Goal: Transaction & Acquisition: Purchase product/service

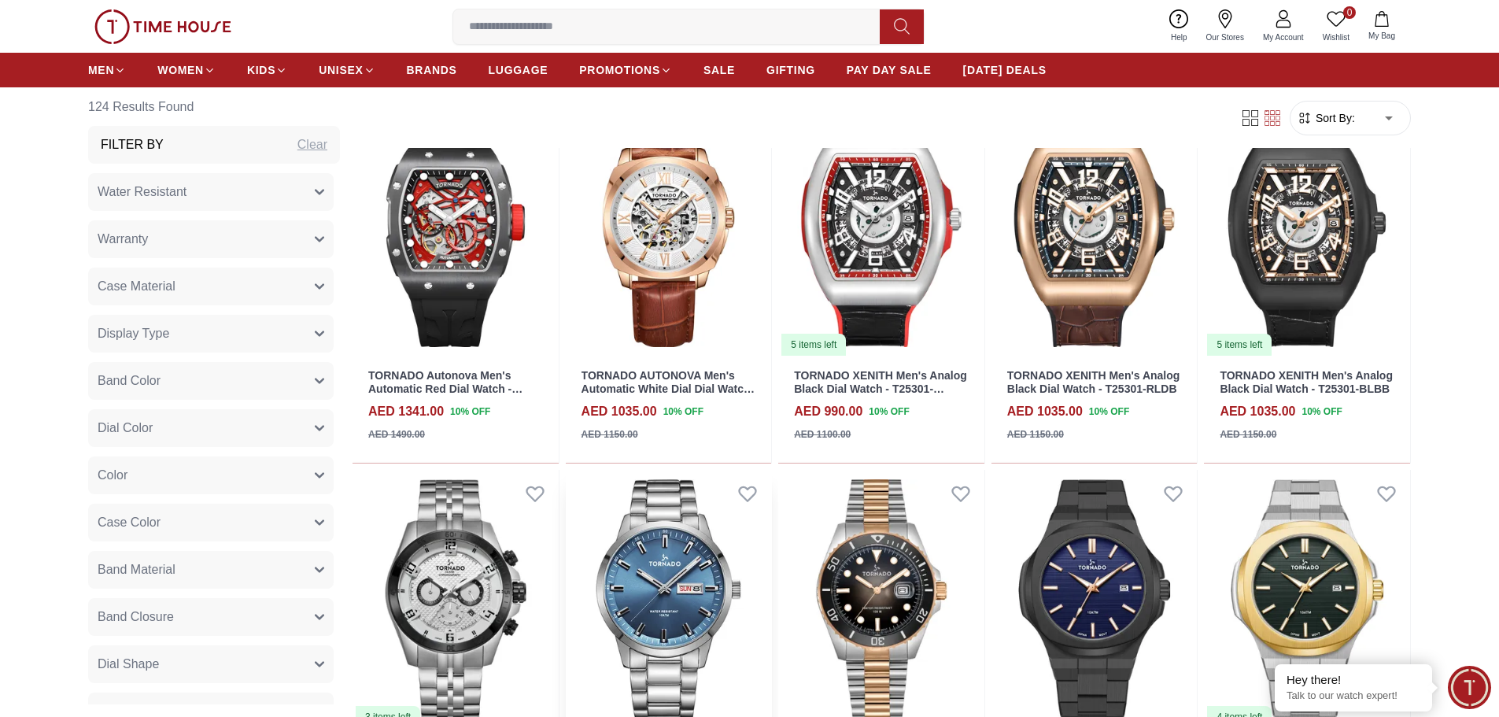
scroll to position [1101, 0]
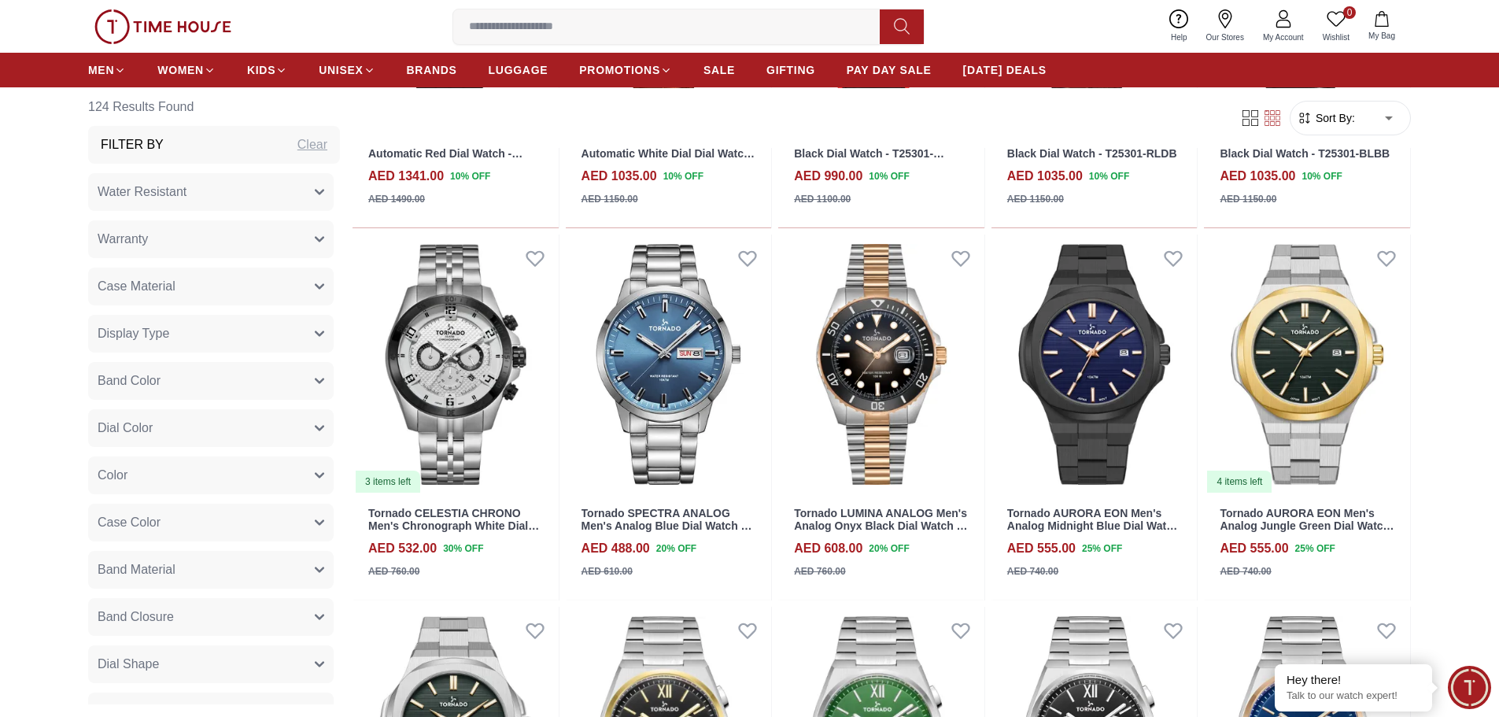
click at [199, 31] on img at bounding box center [162, 26] width 137 height 35
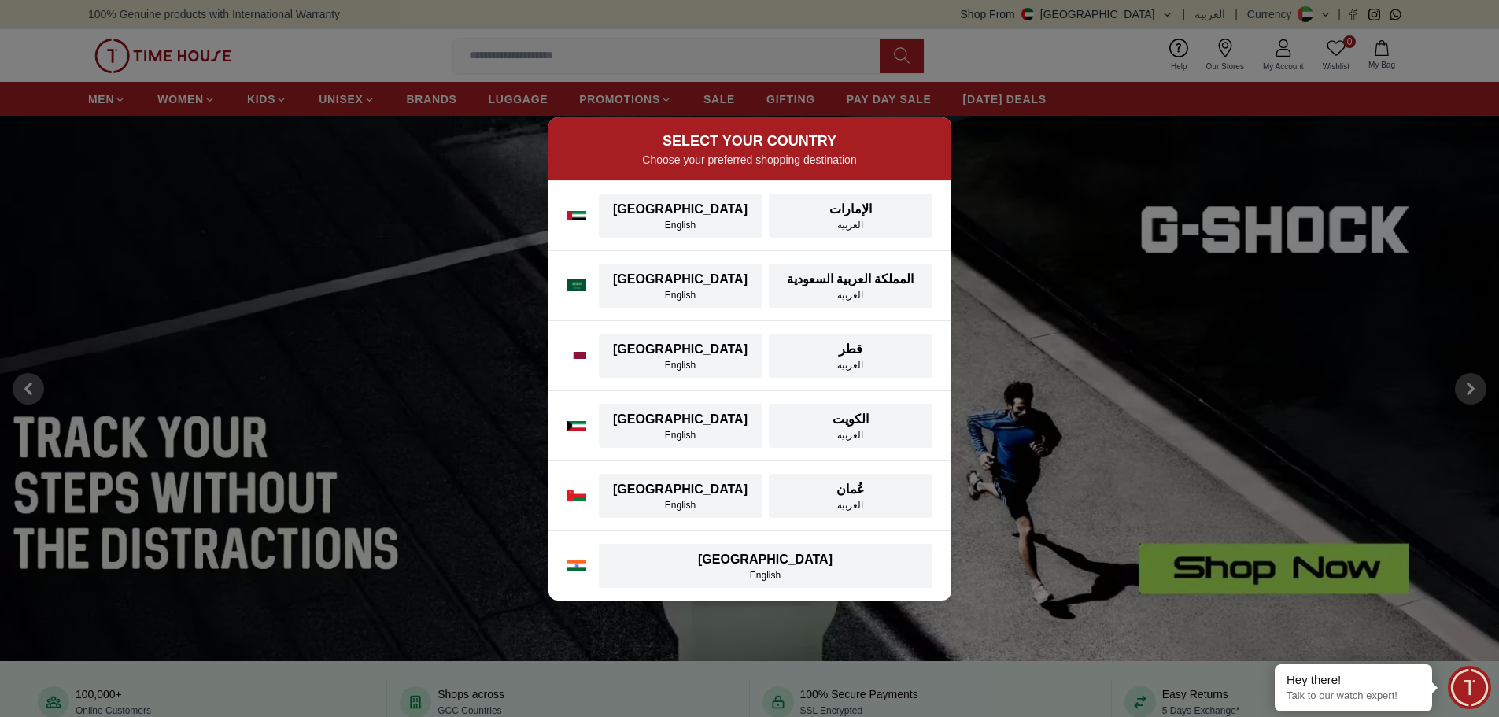
scroll to position [393, 0]
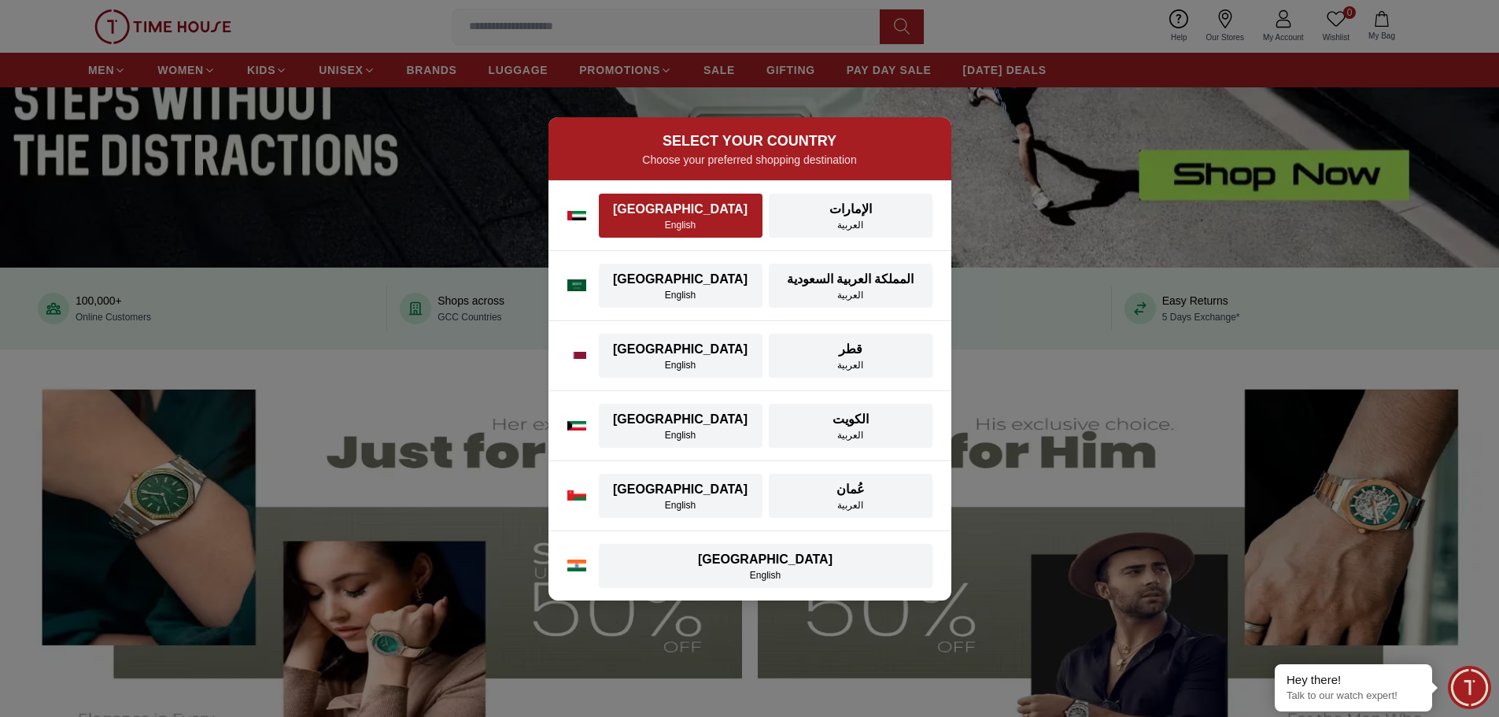
click at [664, 219] on div "English" at bounding box center [680, 225] width 145 height 13
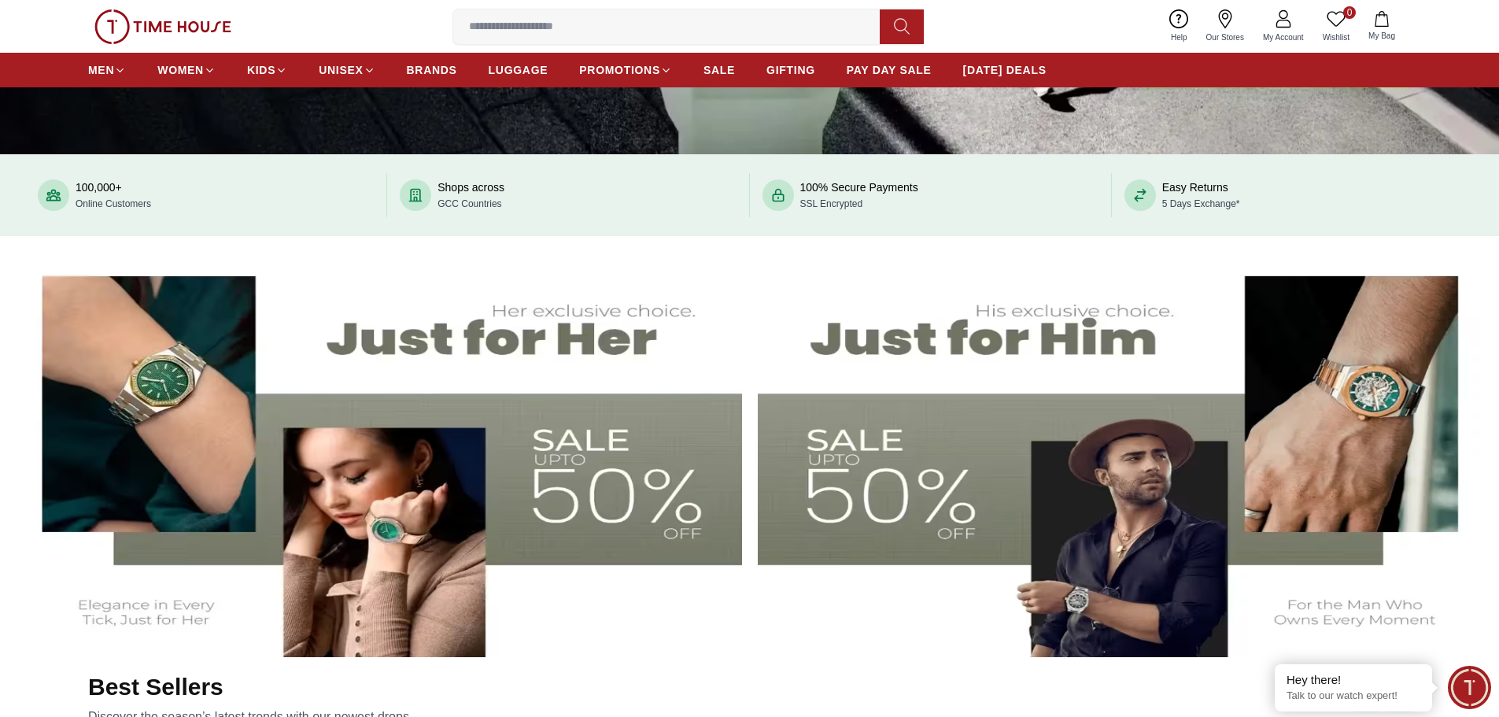
scroll to position [865, 0]
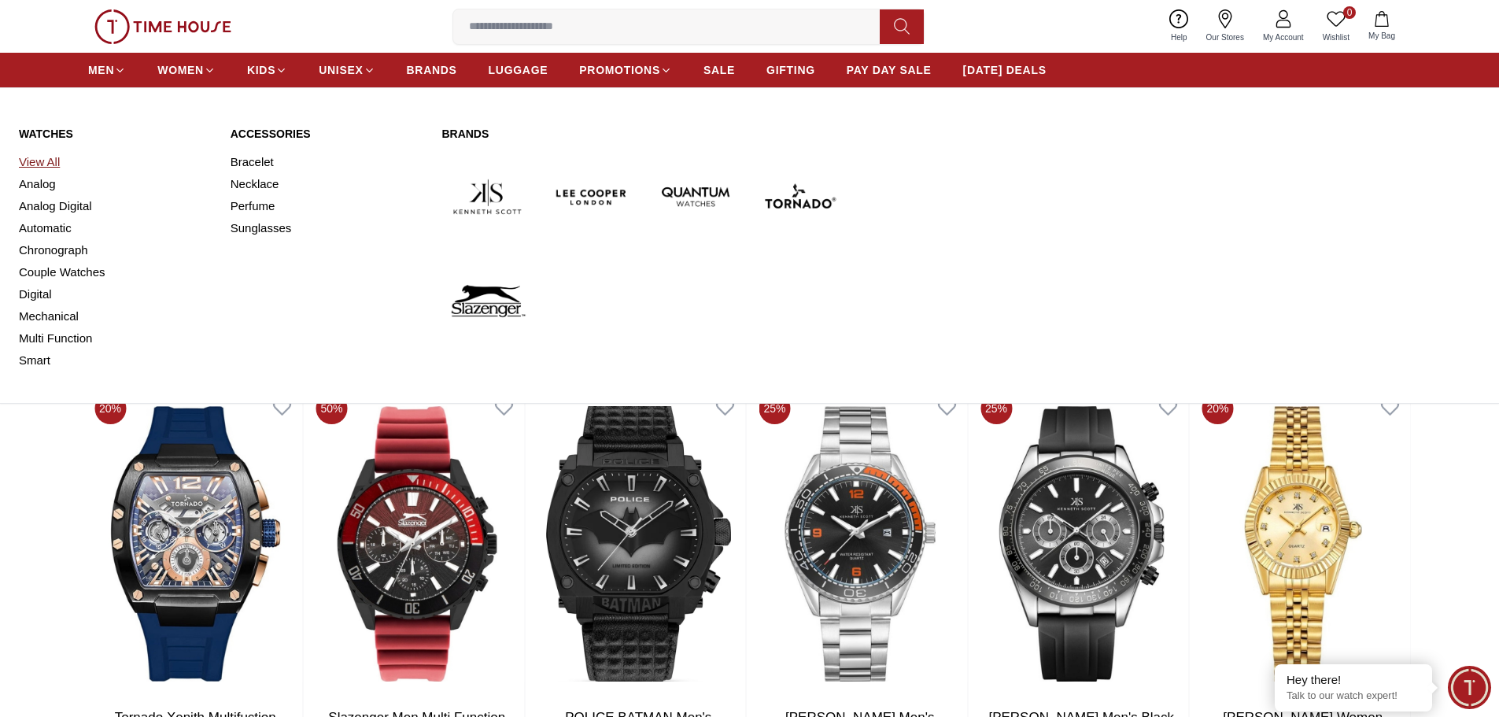
click at [39, 163] on link "View All" at bounding box center [115, 162] width 193 height 22
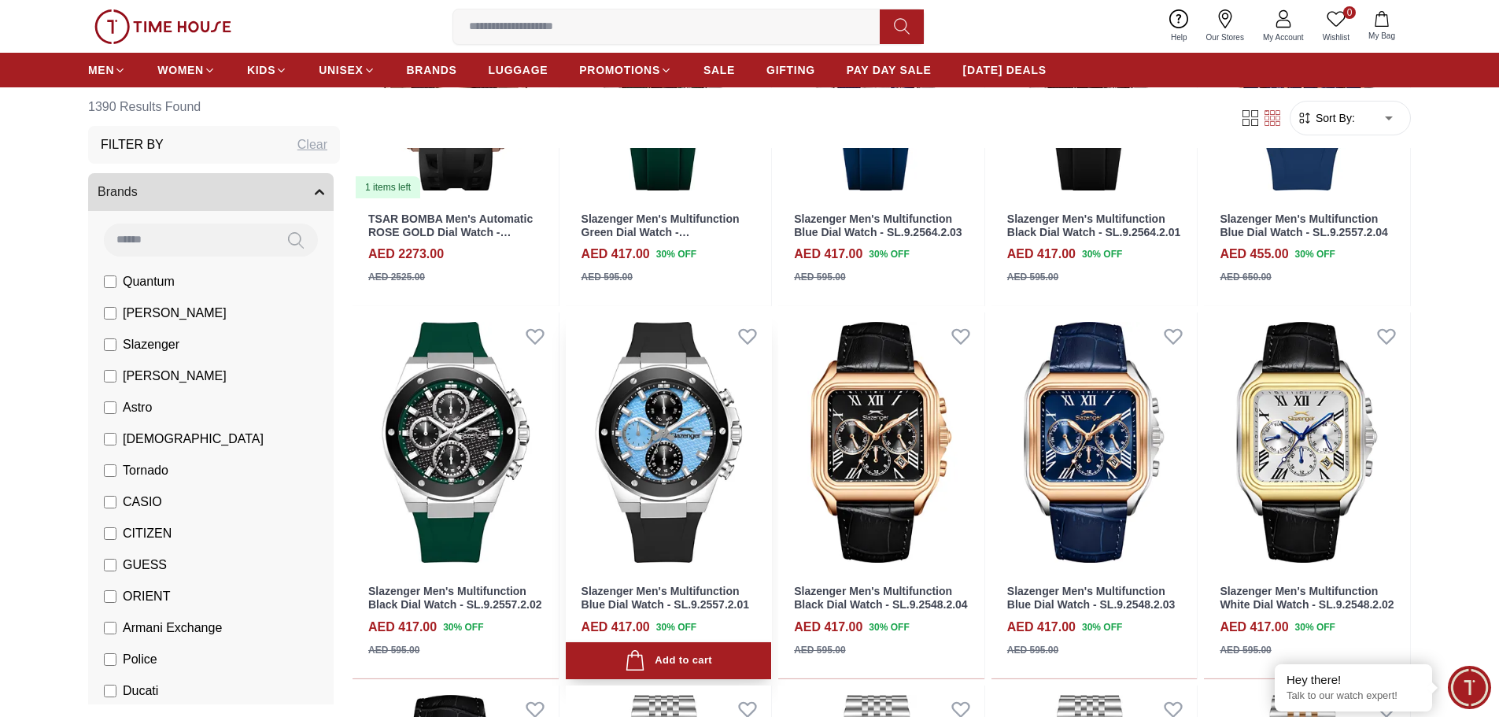
scroll to position [157, 0]
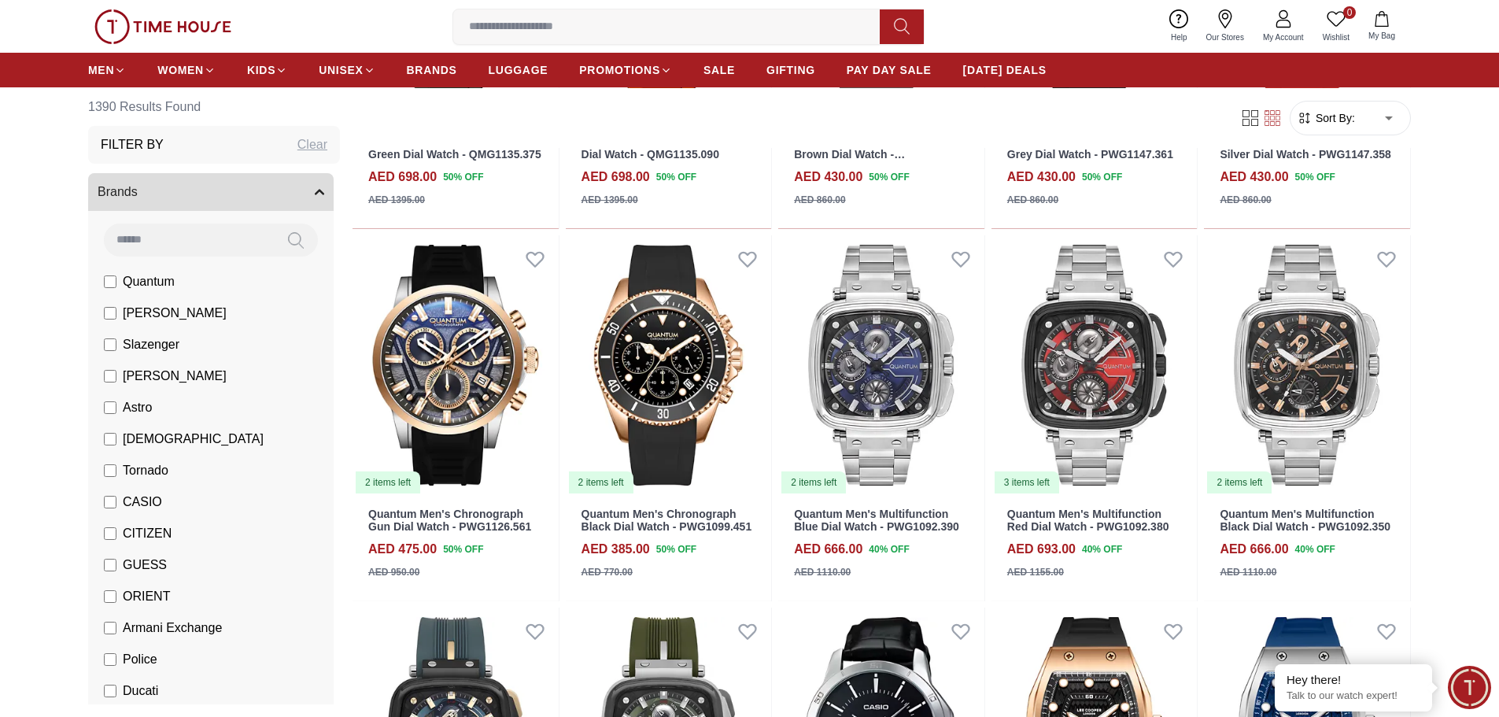
scroll to position [2281, 0]
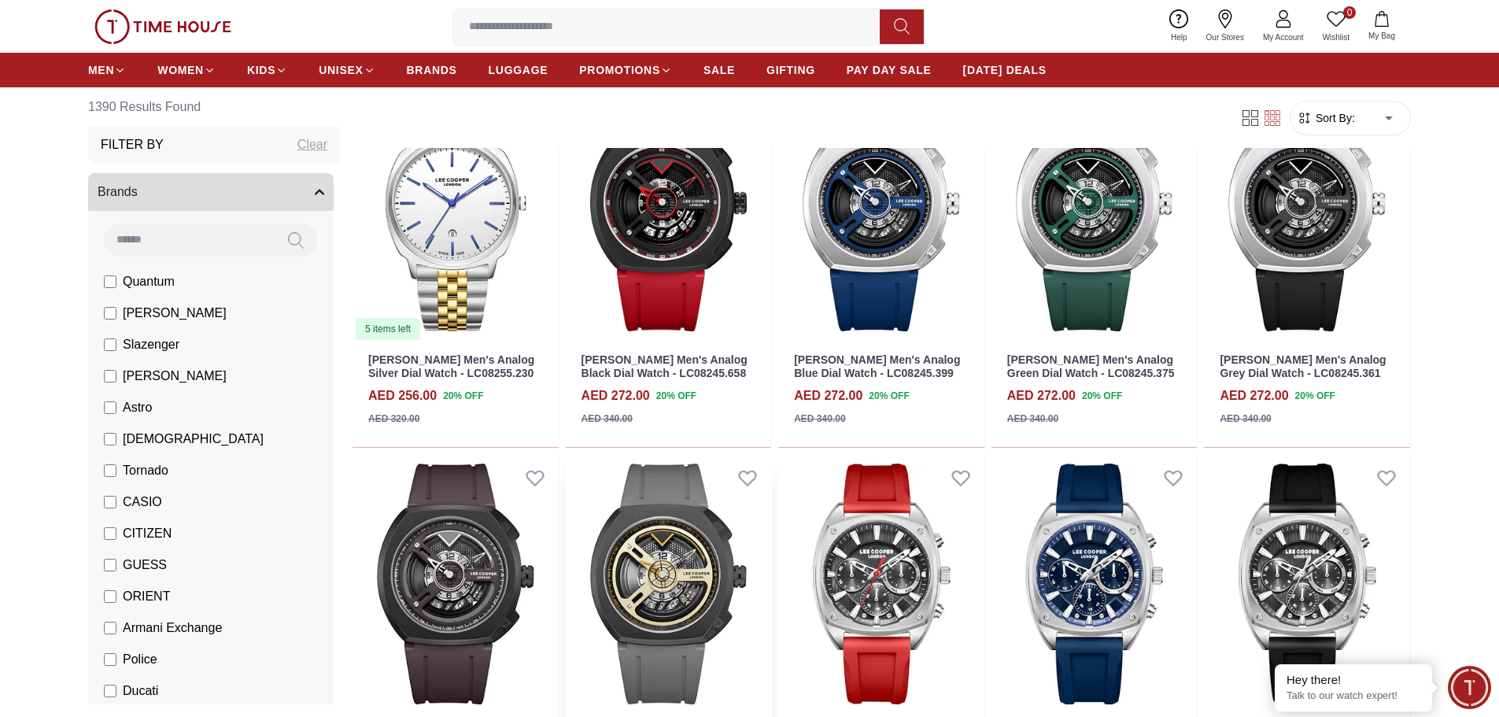
scroll to position [4799, 0]
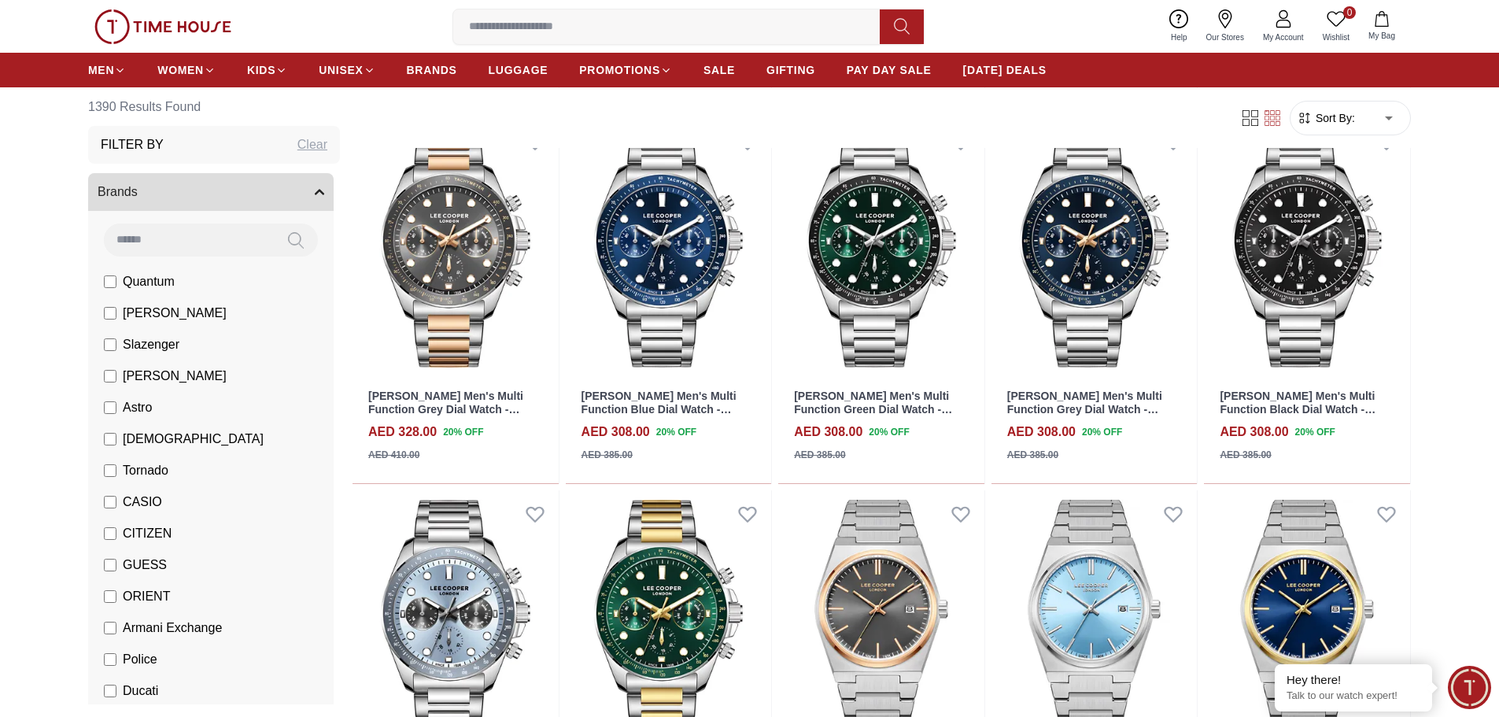
scroll to position [6948, 0]
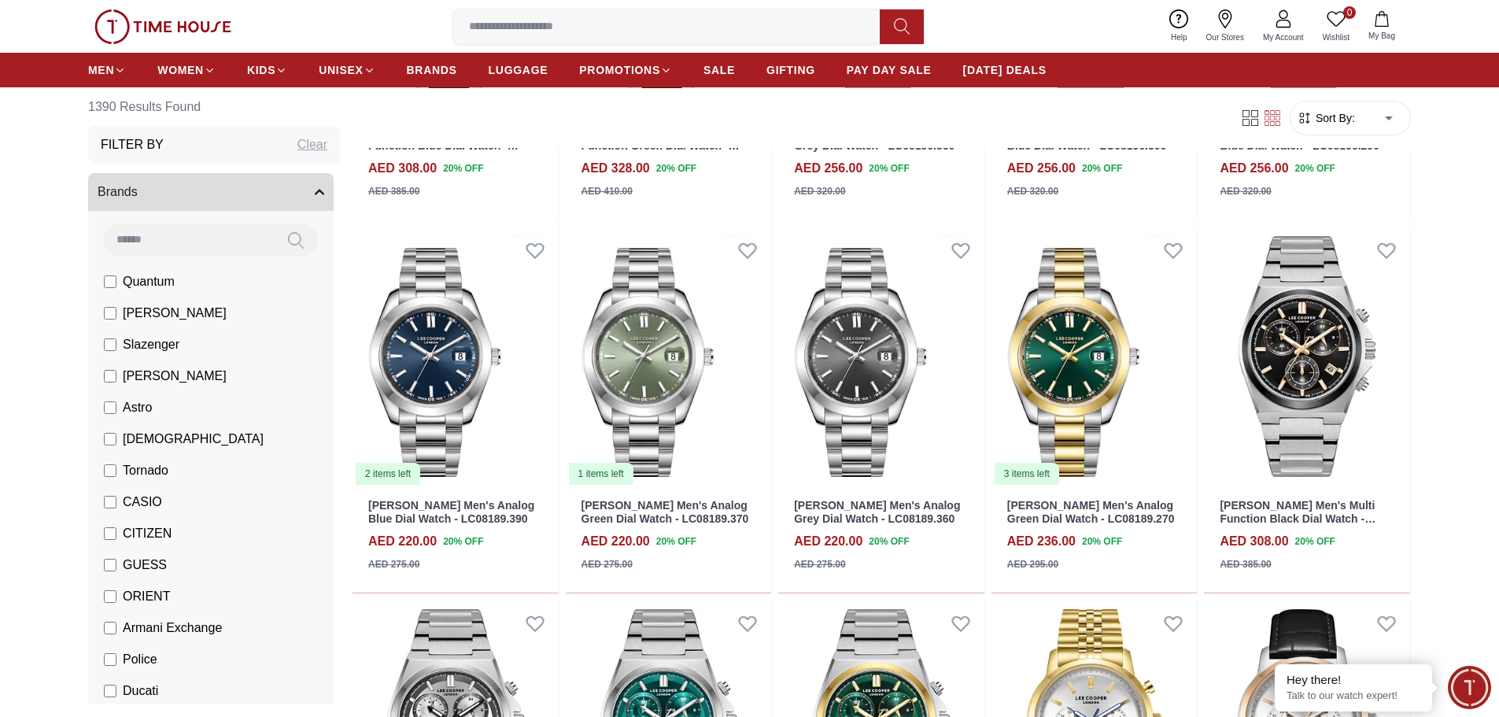
scroll to position [7705, 0]
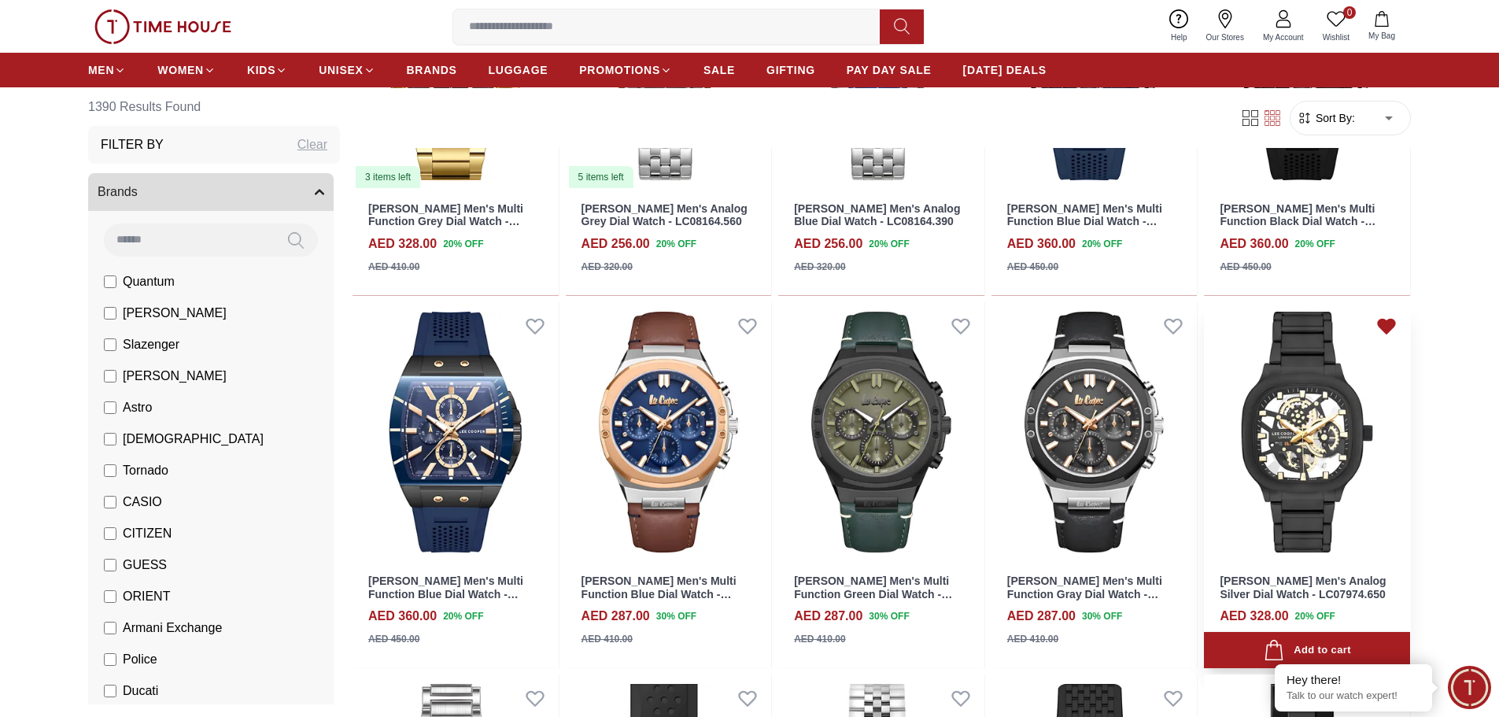
scroll to position [9908, 0]
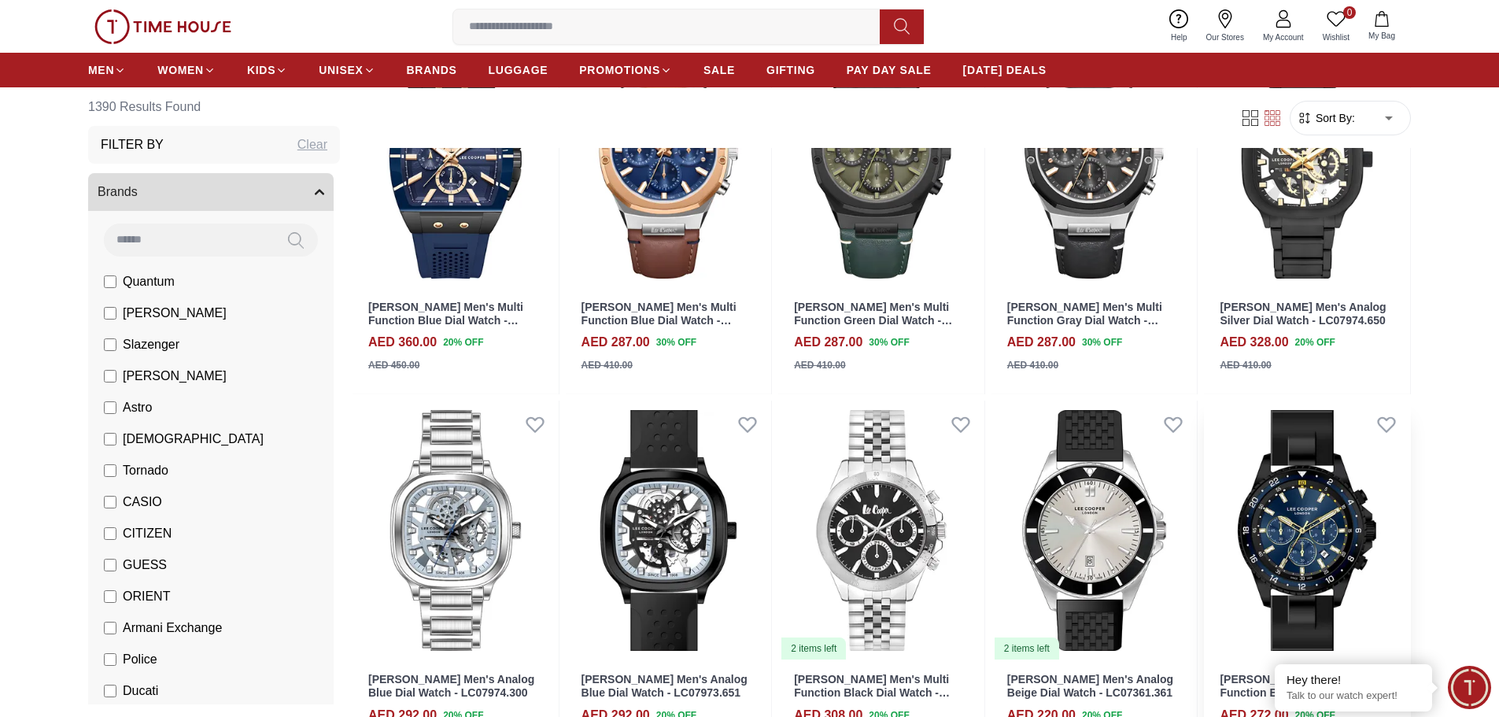
scroll to position [10458, 0]
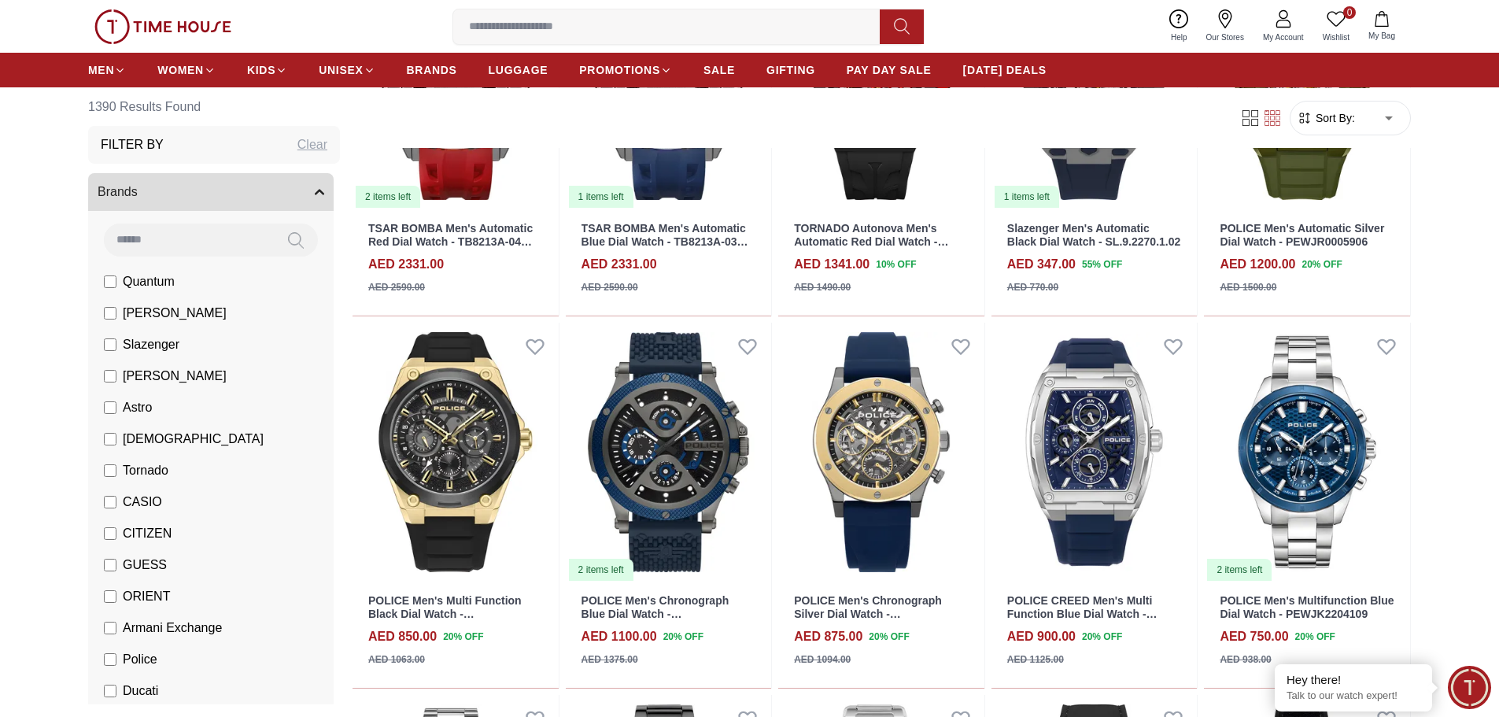
scroll to position [12897, 0]
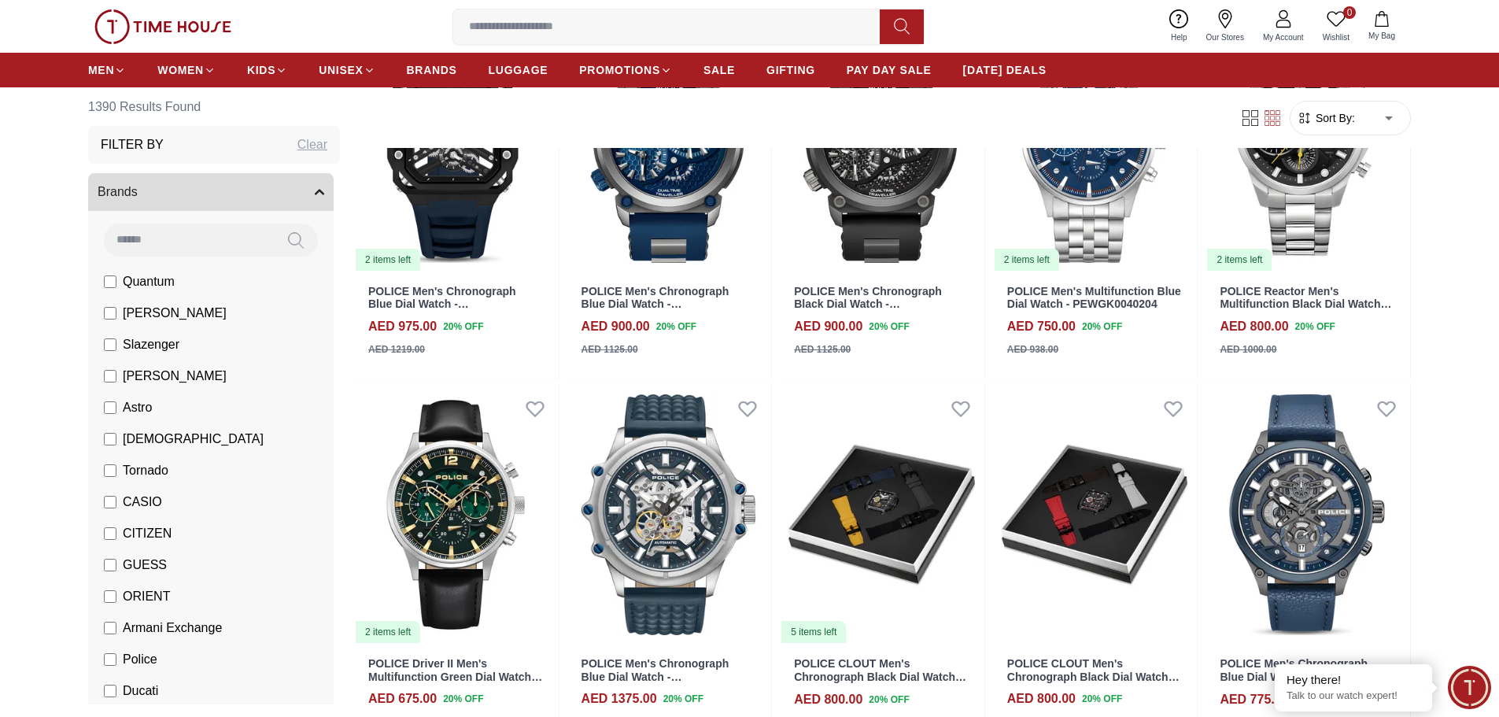
scroll to position [79, 0]
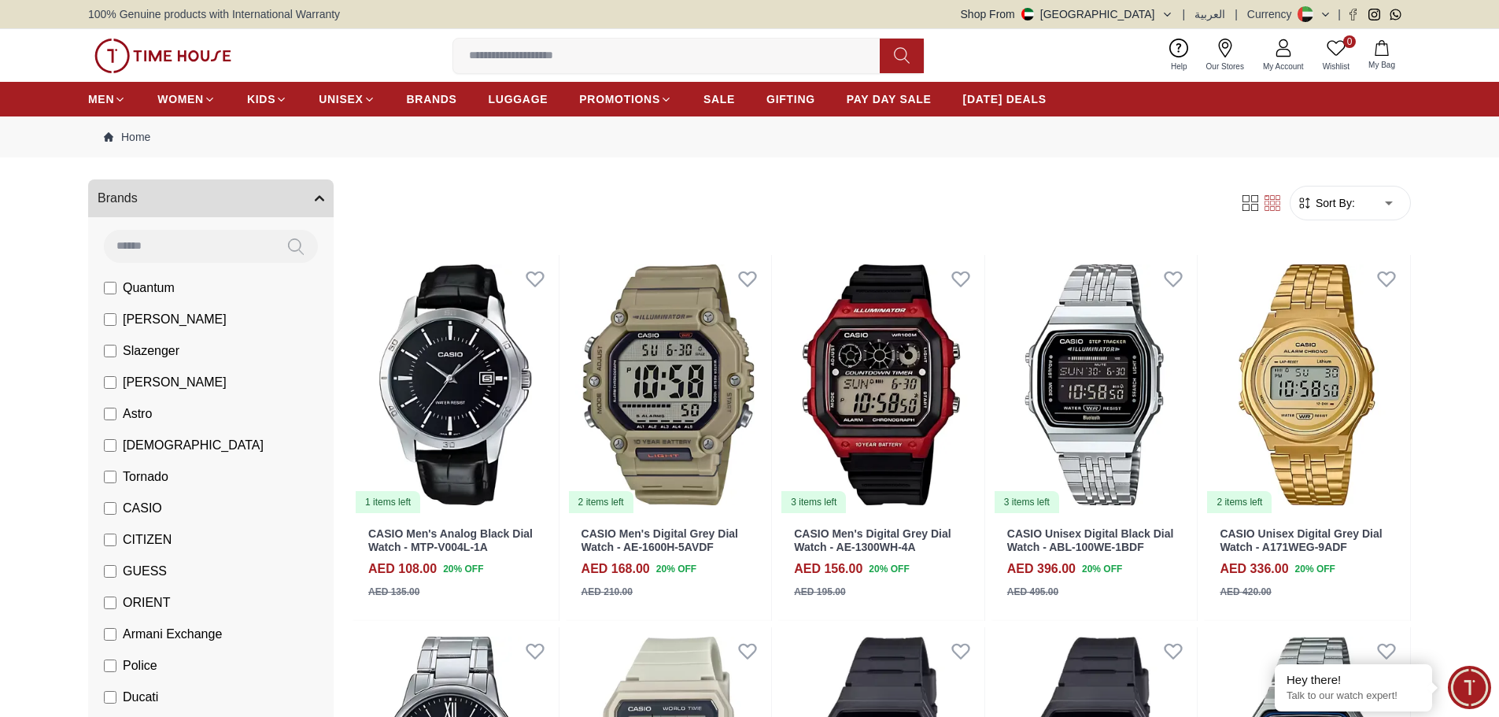
scroll to position [236, 0]
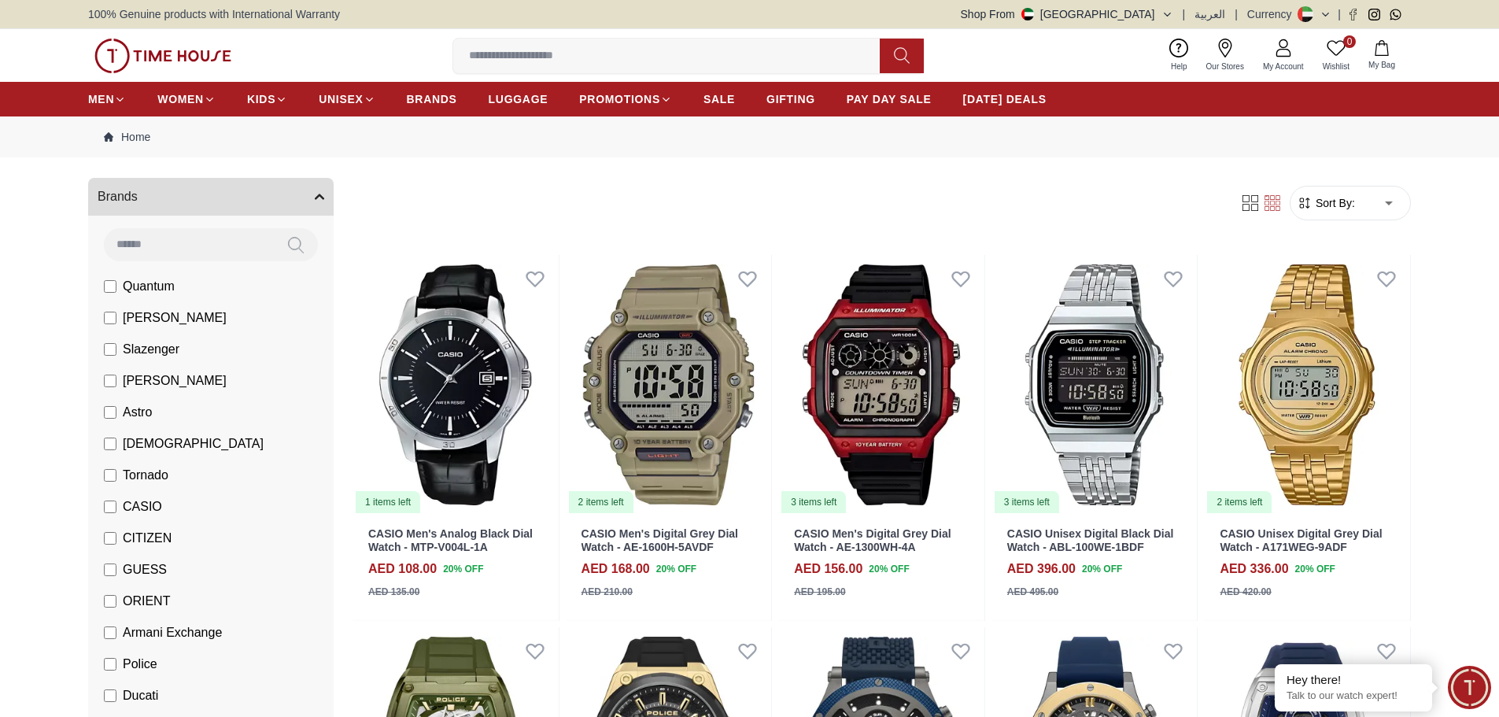
scroll to position [79, 0]
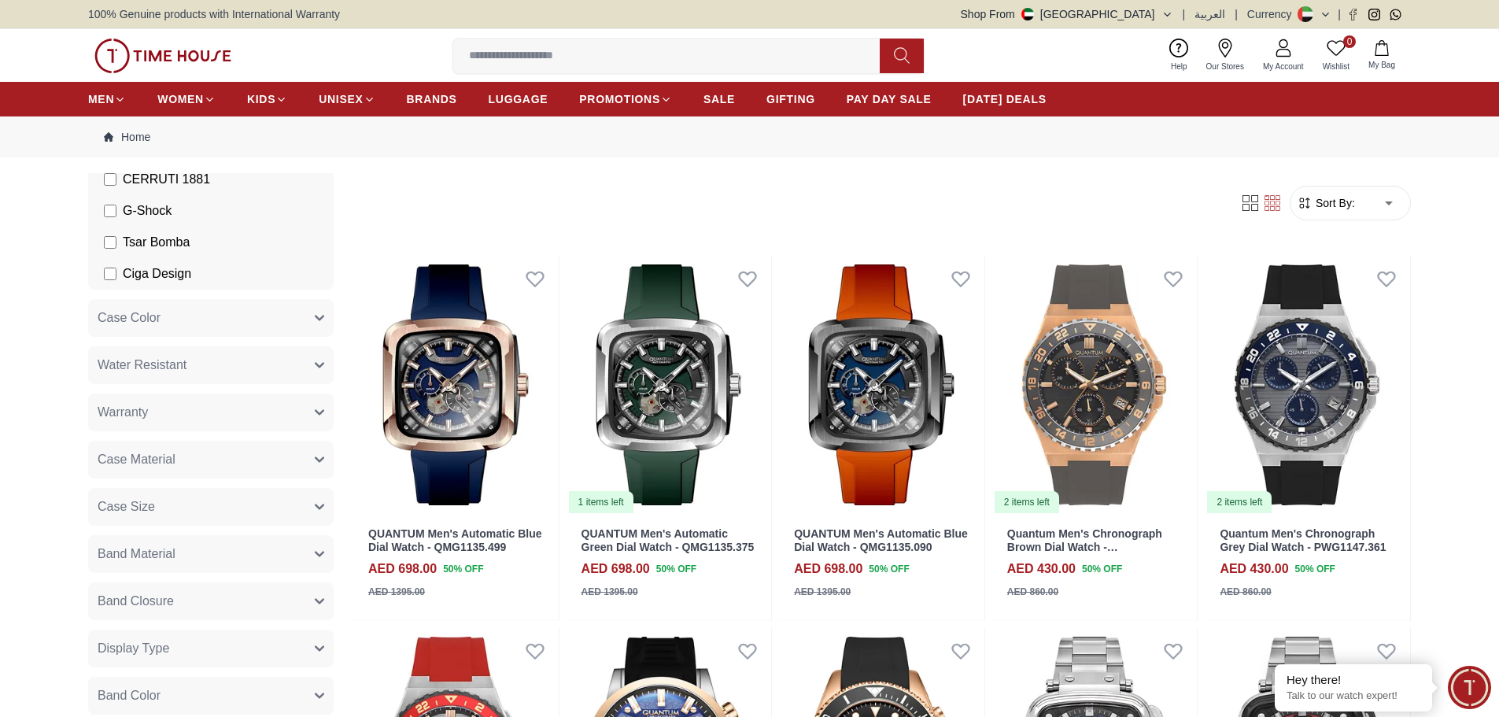
scroll to position [551, 0]
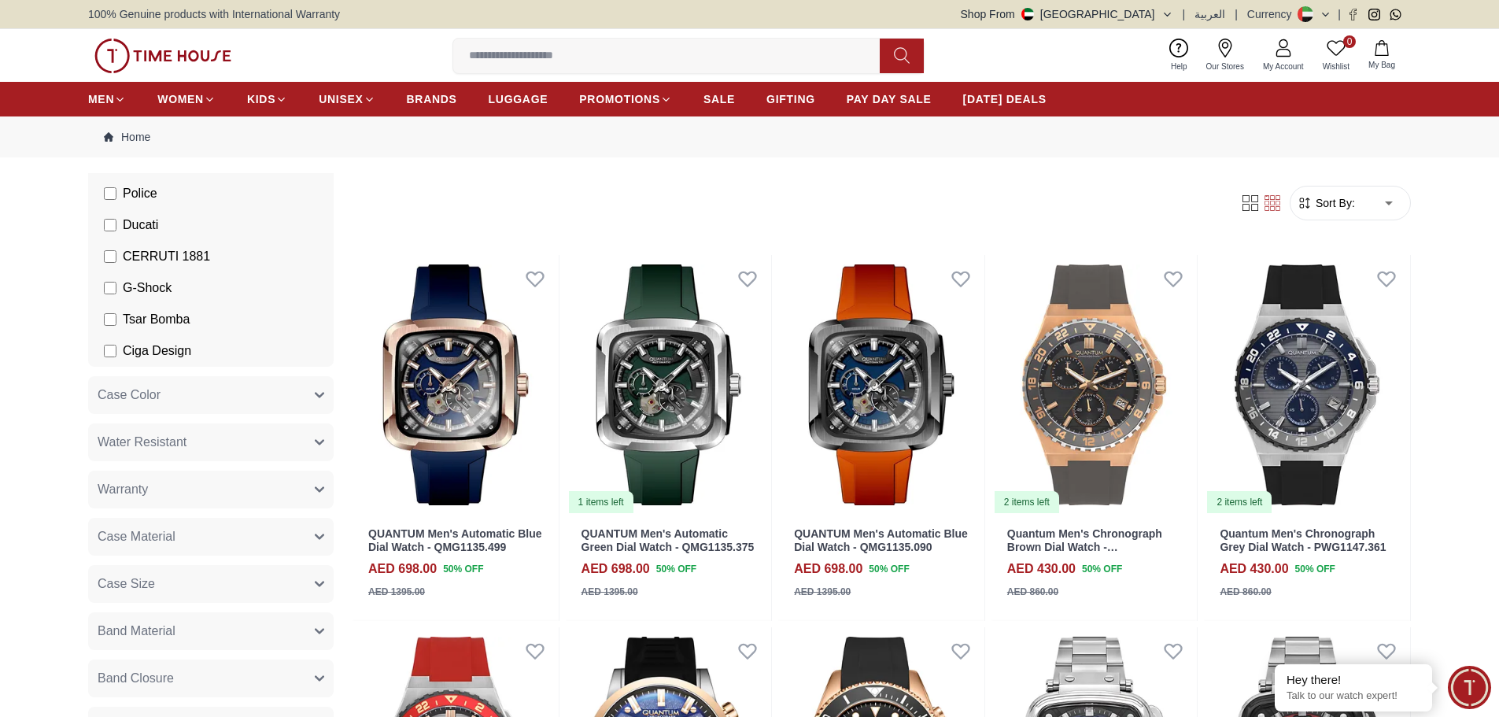
click at [267, 400] on button "Case Color" at bounding box center [210, 395] width 245 height 38
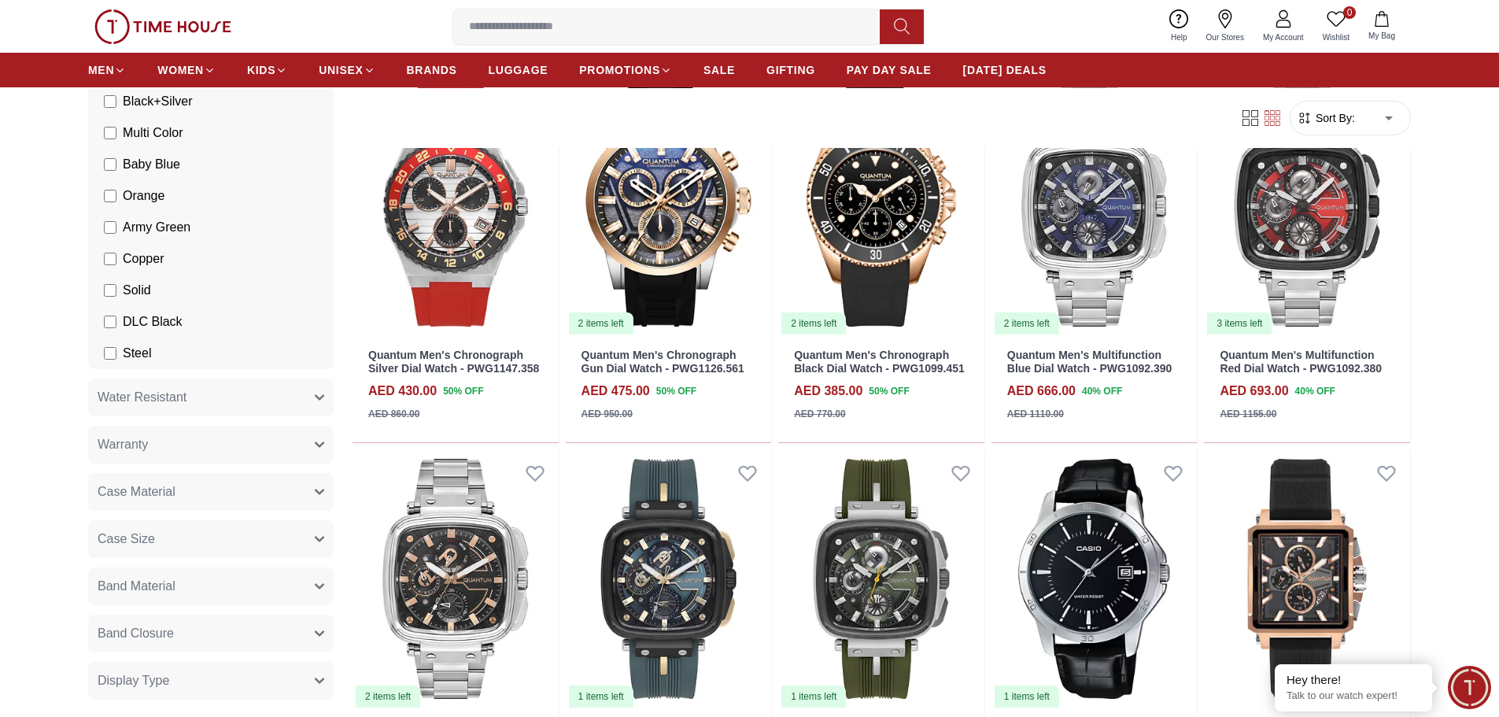
scroll to position [2124, 0]
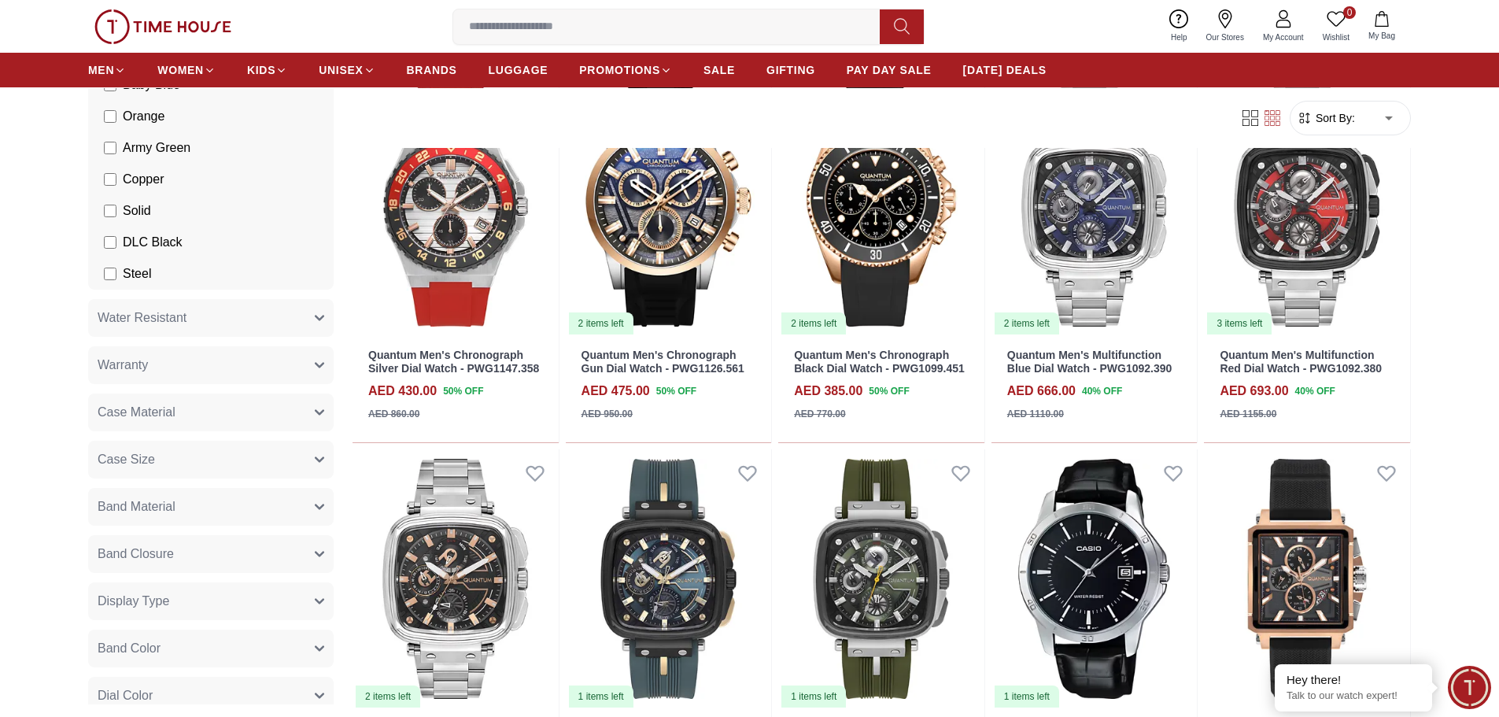
click at [261, 420] on button "Case Material" at bounding box center [210, 412] width 245 height 38
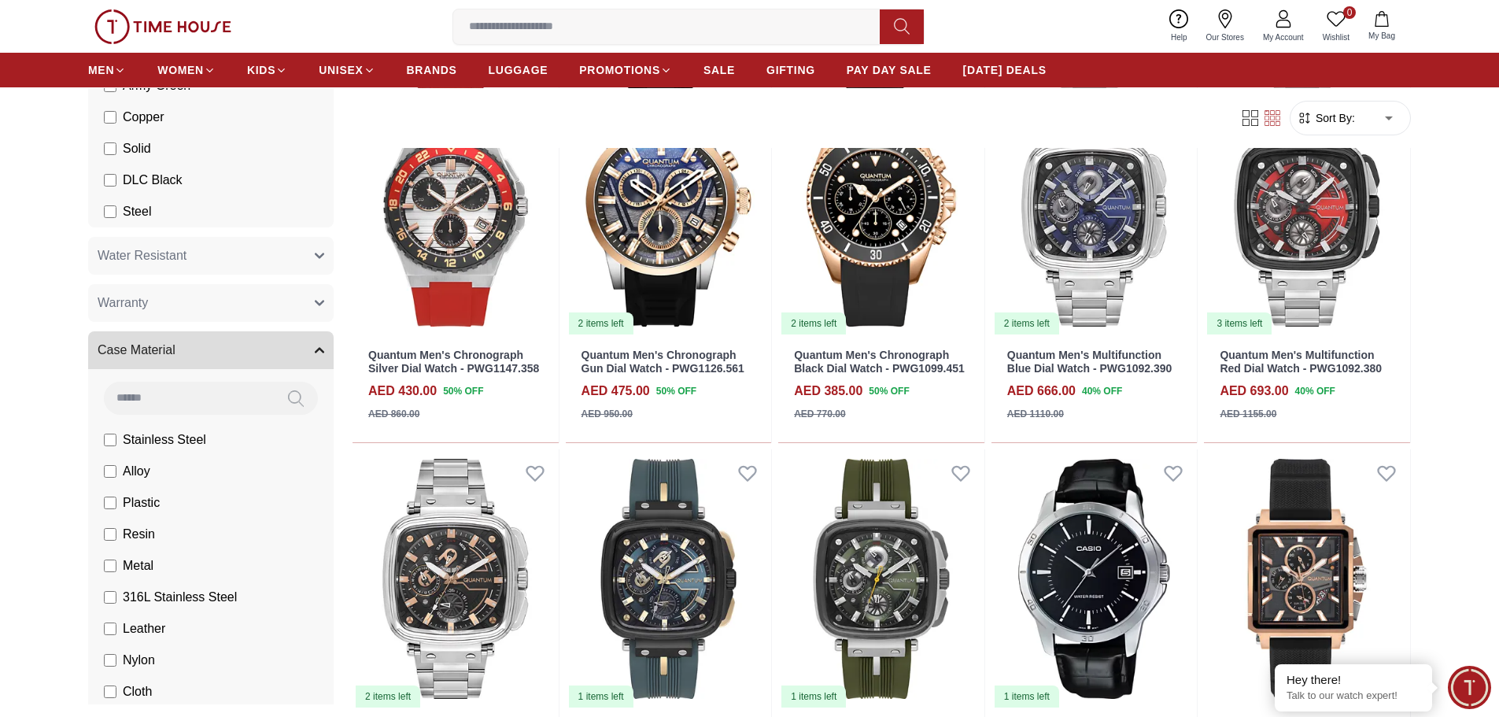
scroll to position [2281, 0]
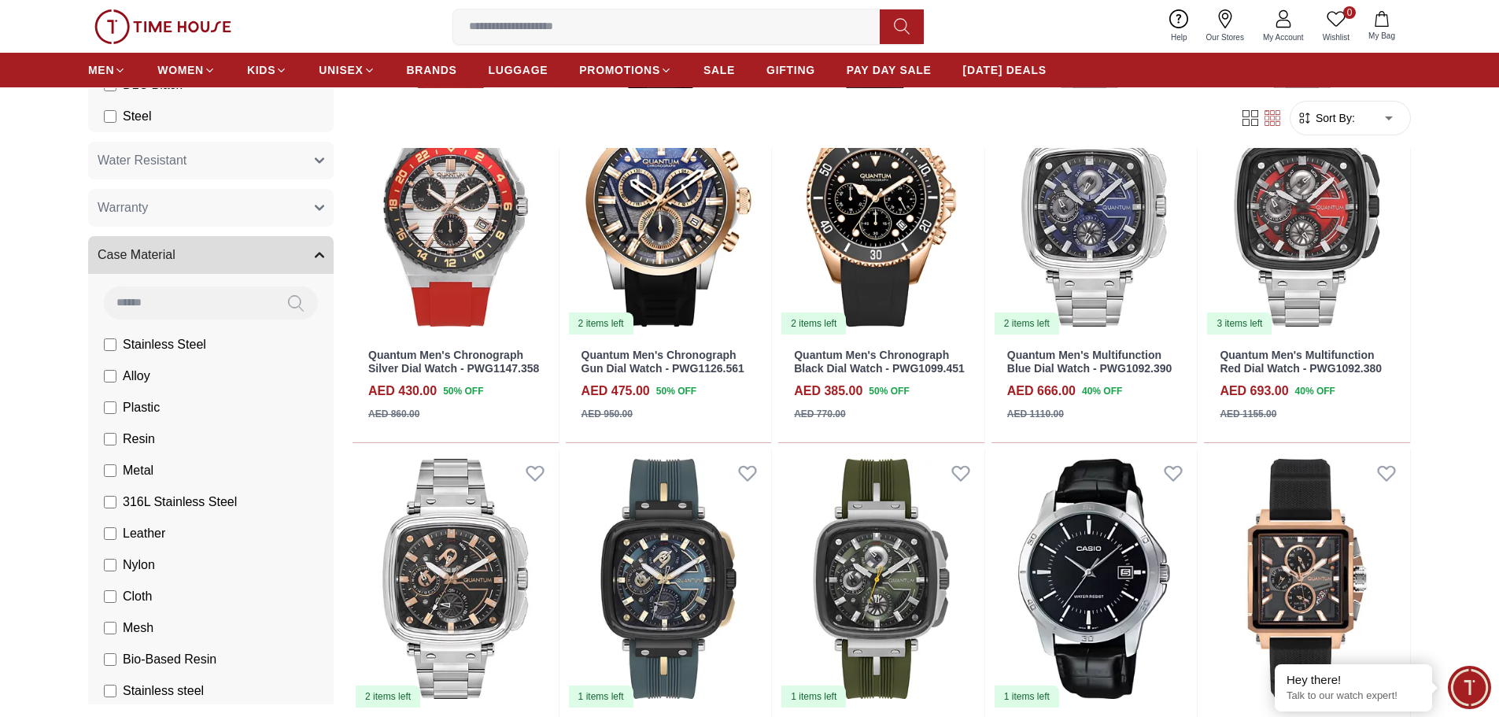
click at [249, 254] on button "Case Material" at bounding box center [210, 255] width 245 height 38
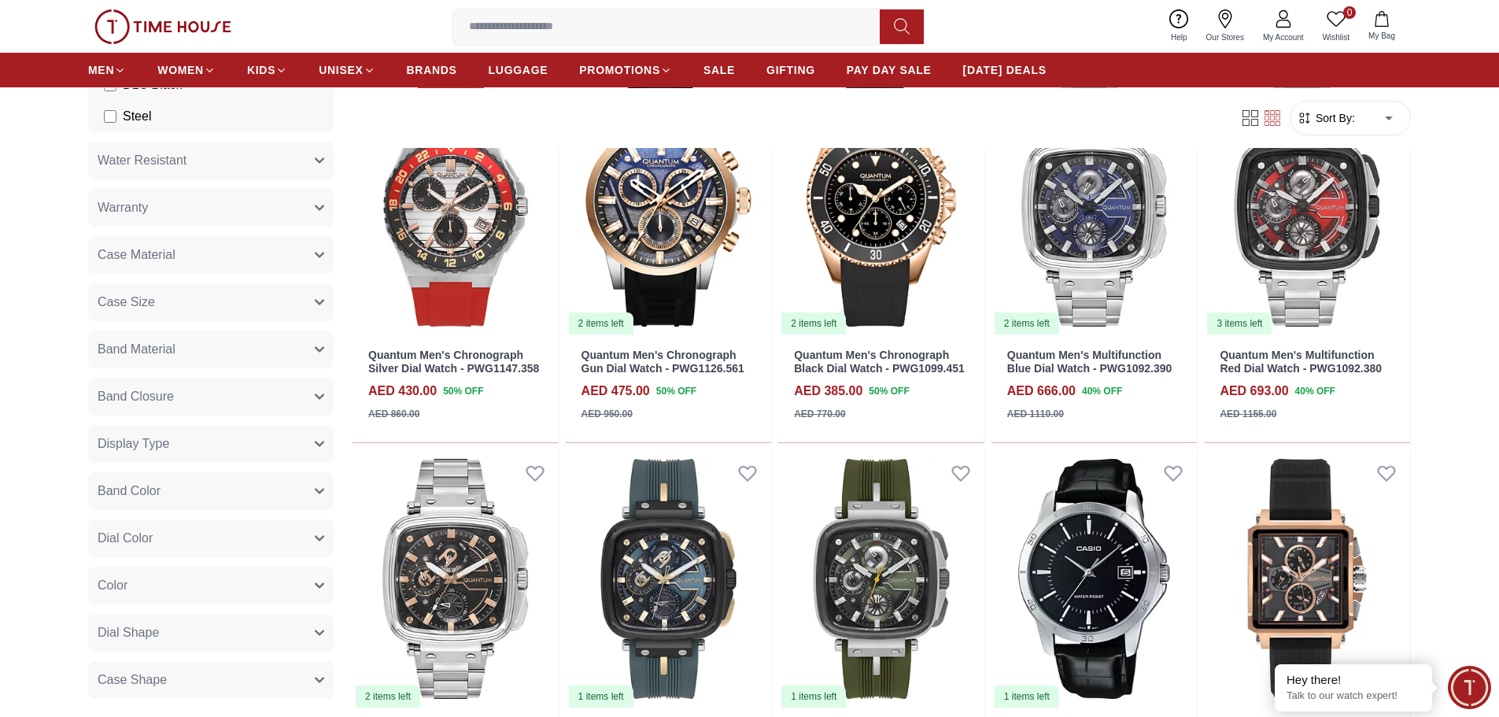
click at [222, 448] on button "Display Type" at bounding box center [210, 444] width 245 height 38
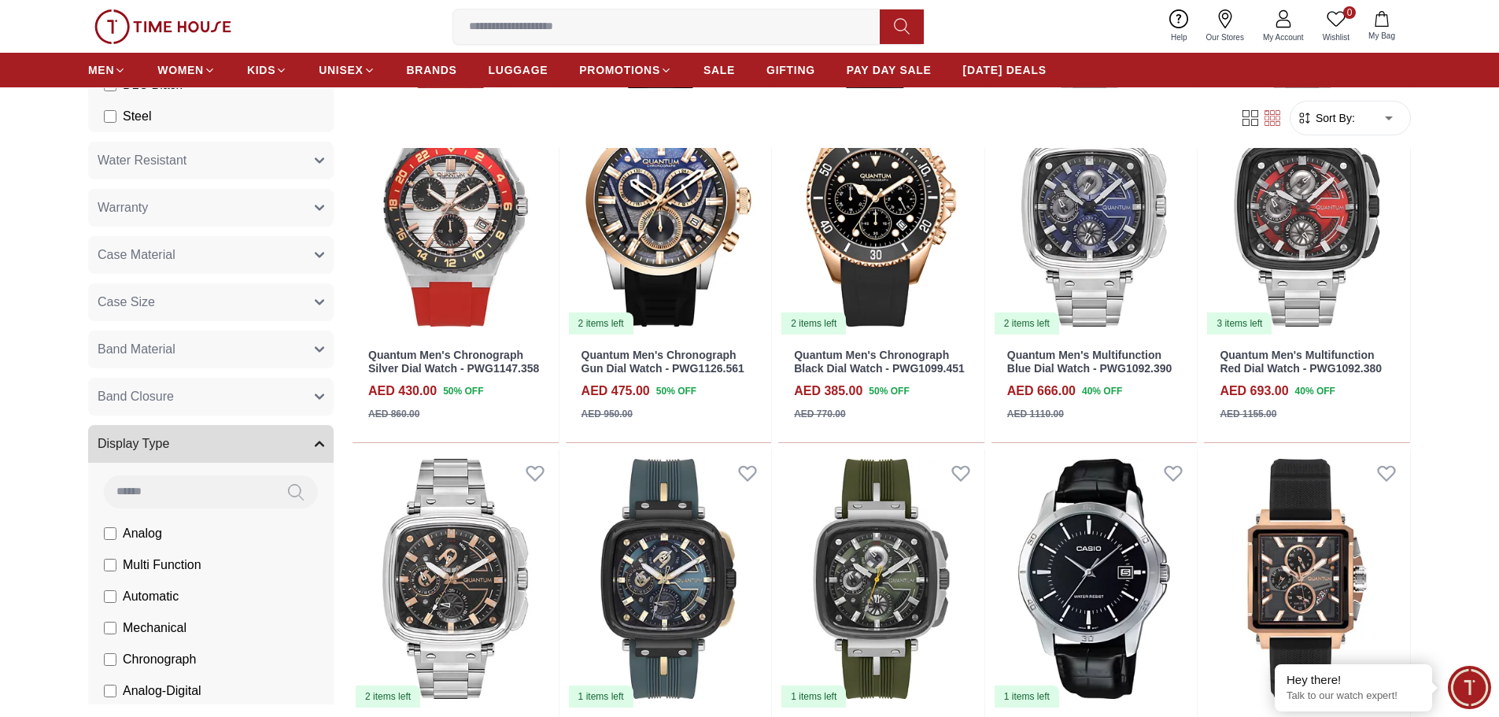
click at [222, 448] on button "Display Type" at bounding box center [210, 444] width 245 height 38
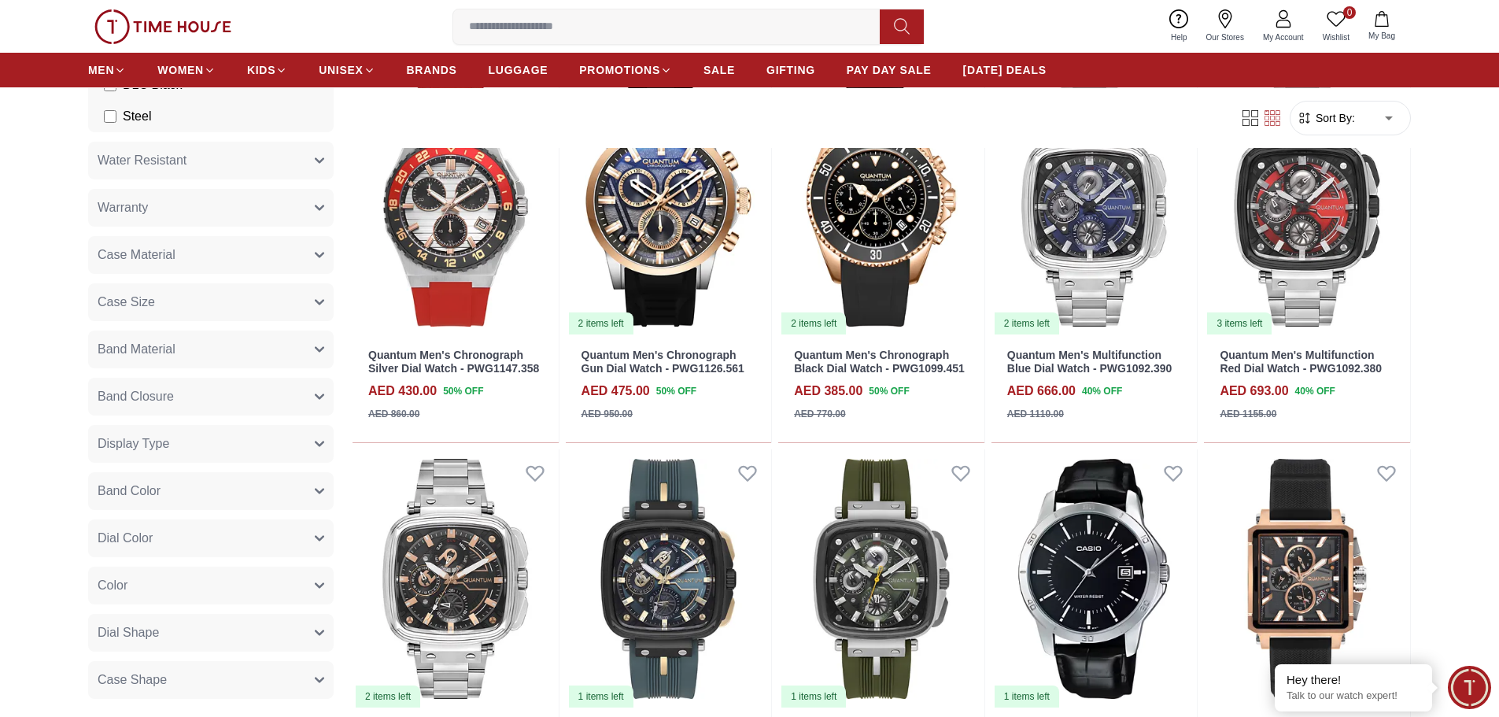
click at [242, 532] on button "Dial Color" at bounding box center [210, 538] width 245 height 38
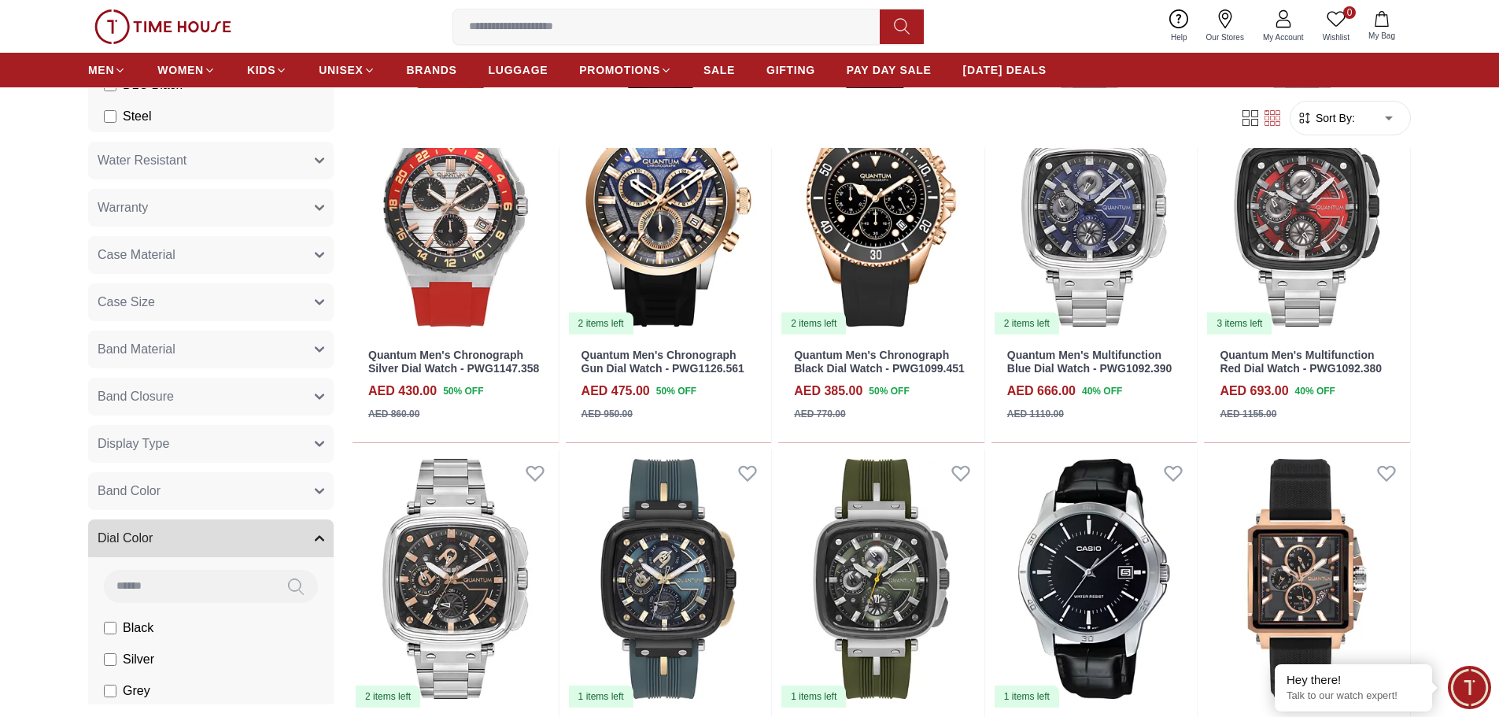
click at [242, 533] on button "Dial Color" at bounding box center [210, 538] width 245 height 38
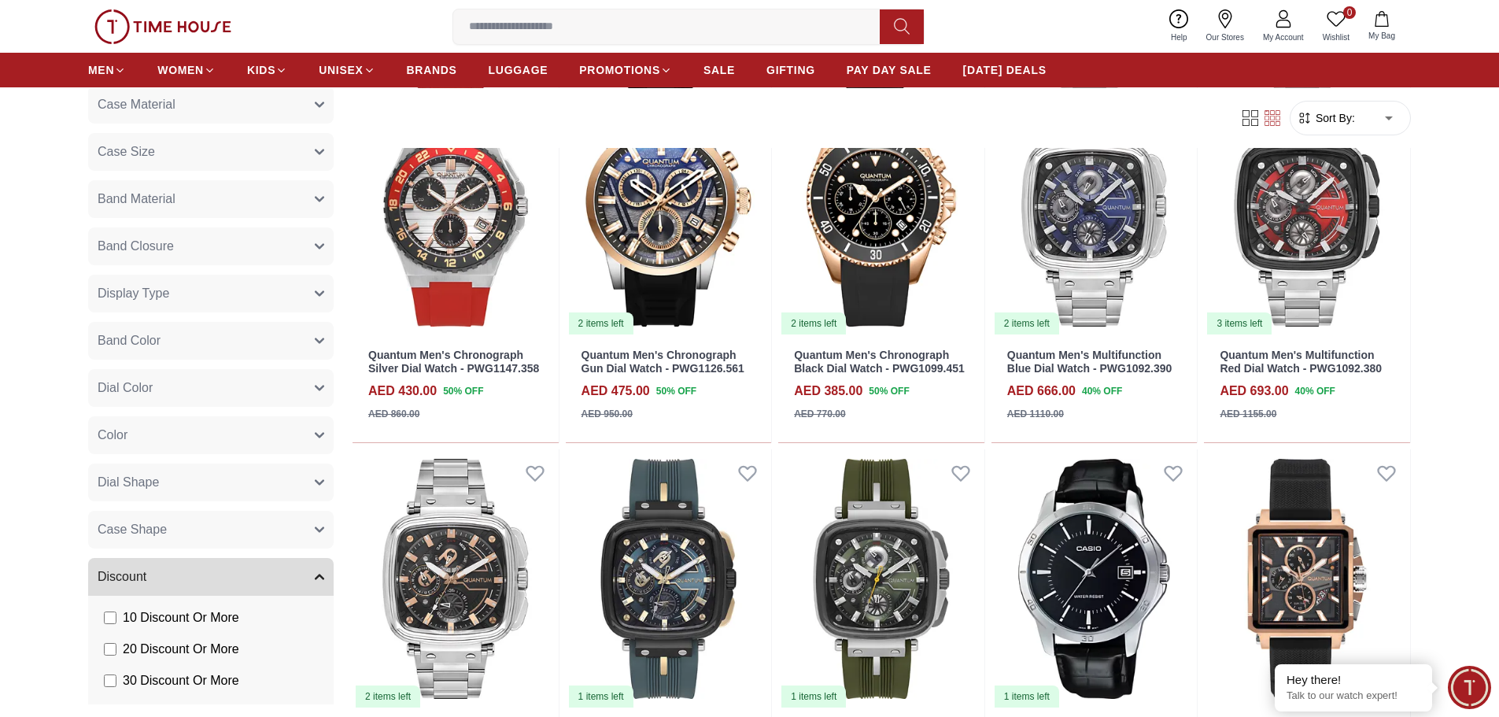
scroll to position [2439, 0]
click at [238, 476] on button "Dial Shape" at bounding box center [210, 475] width 245 height 38
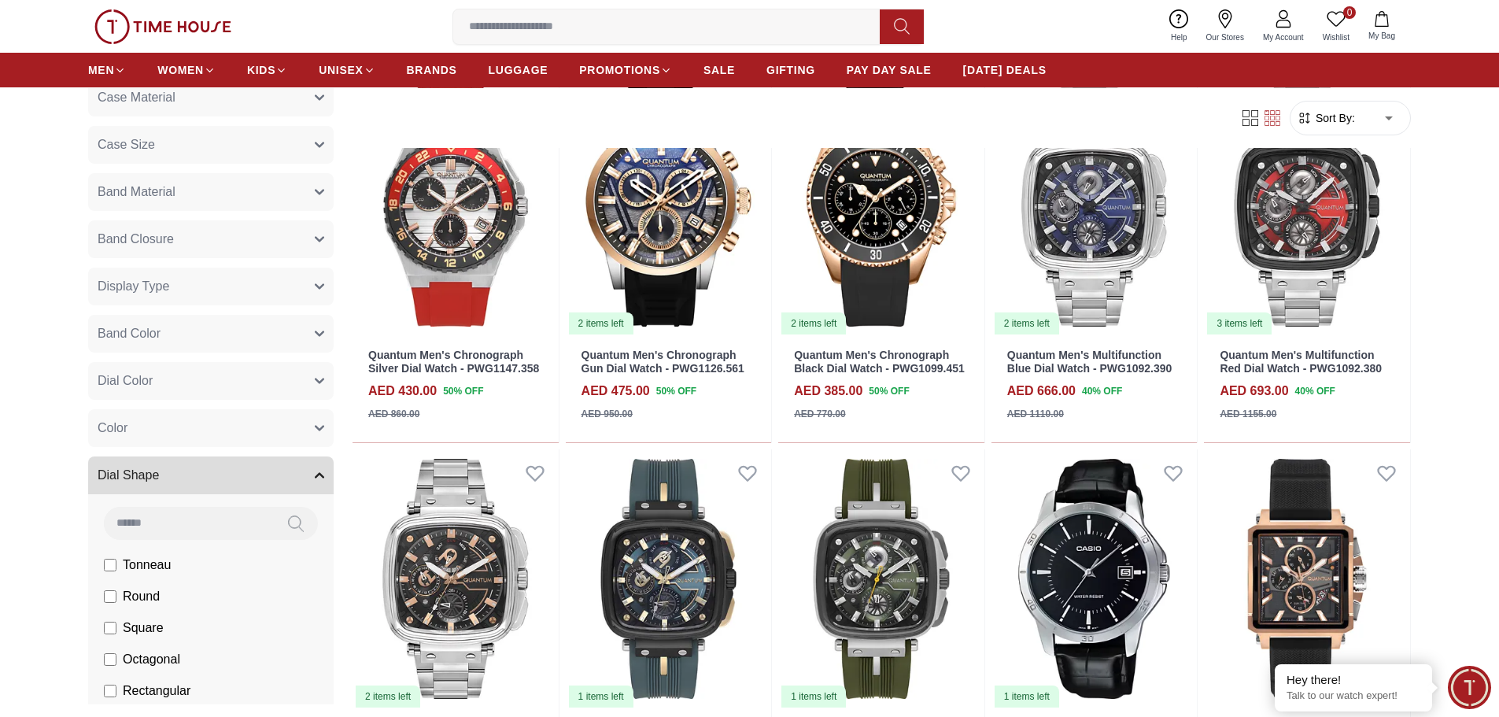
click at [238, 476] on button "Dial Shape" at bounding box center [210, 475] width 245 height 38
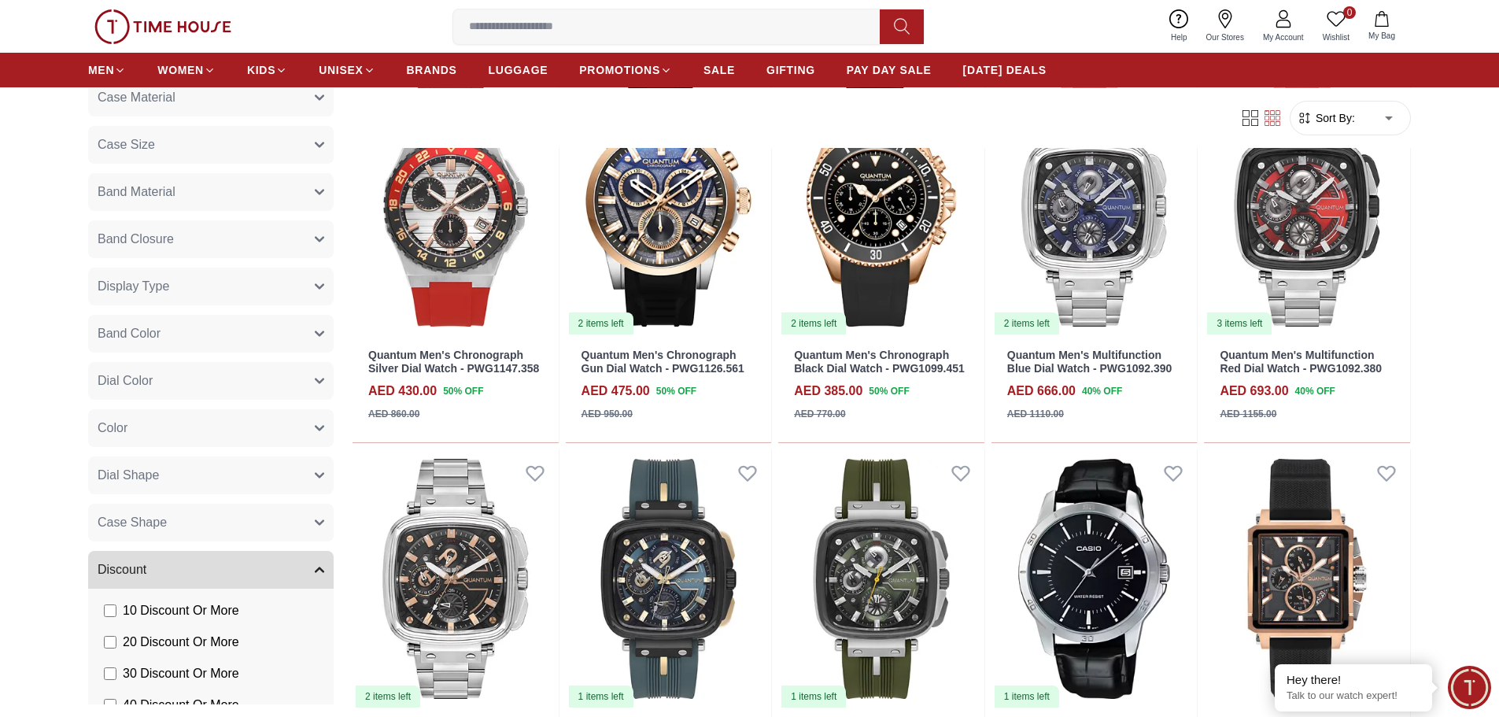
scroll to position [2517, 0]
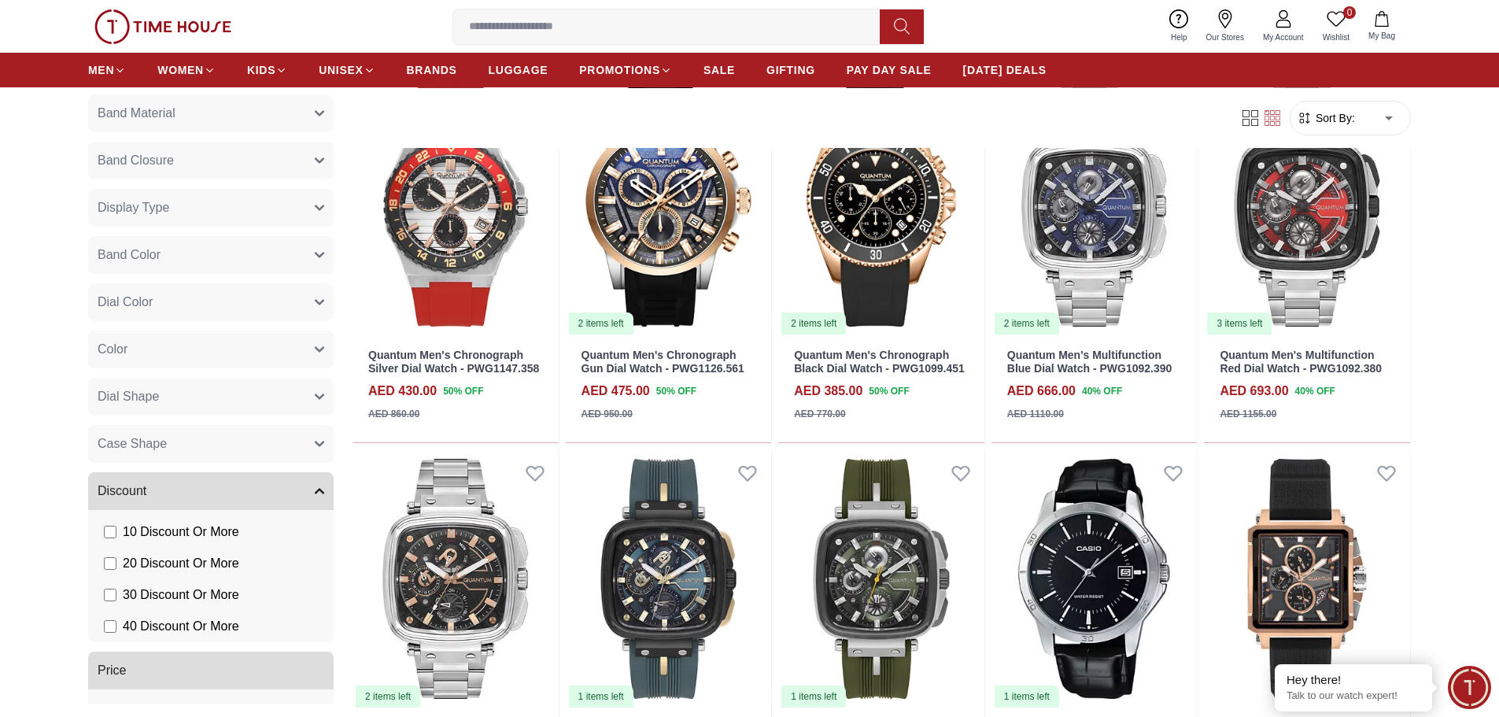
click at [232, 448] on button "Case Shape" at bounding box center [210, 444] width 245 height 38
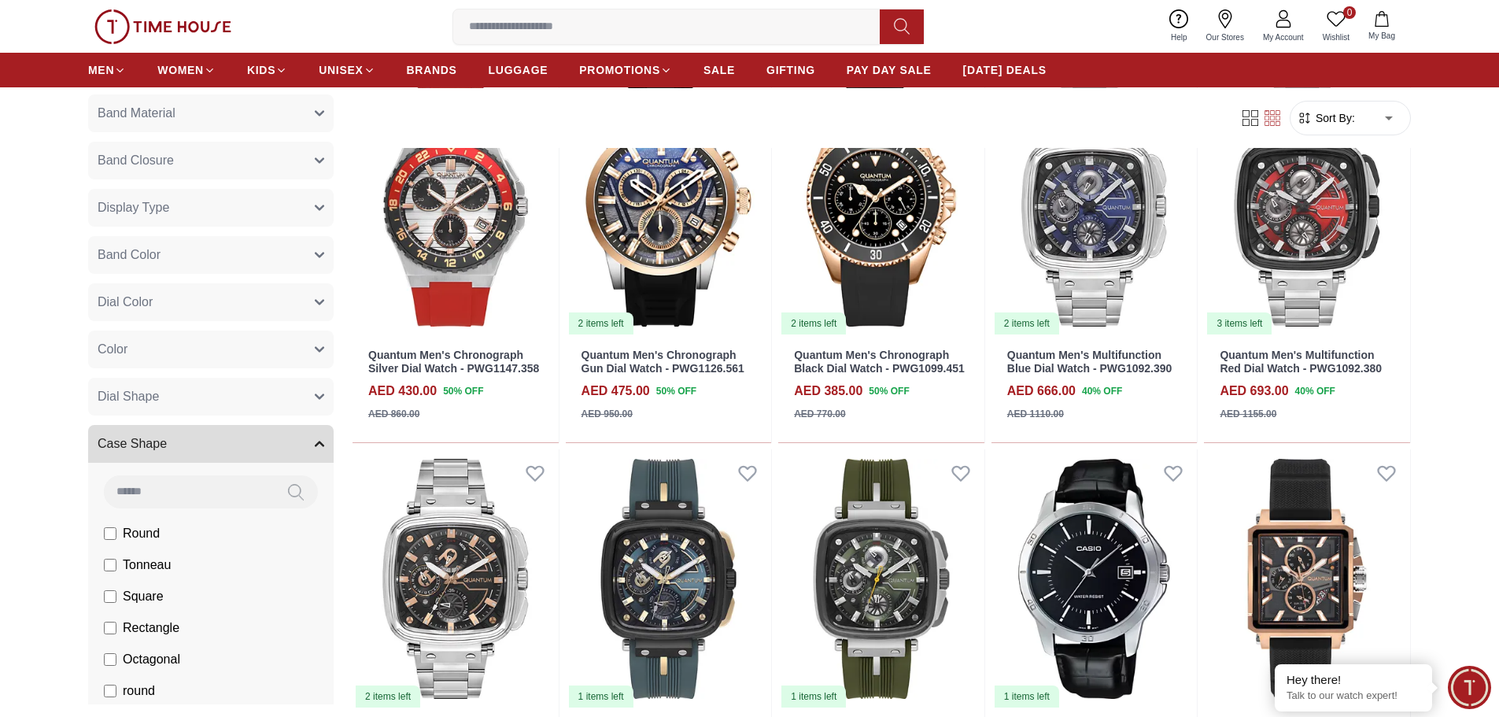
click at [230, 450] on button "Case Shape" at bounding box center [210, 444] width 245 height 38
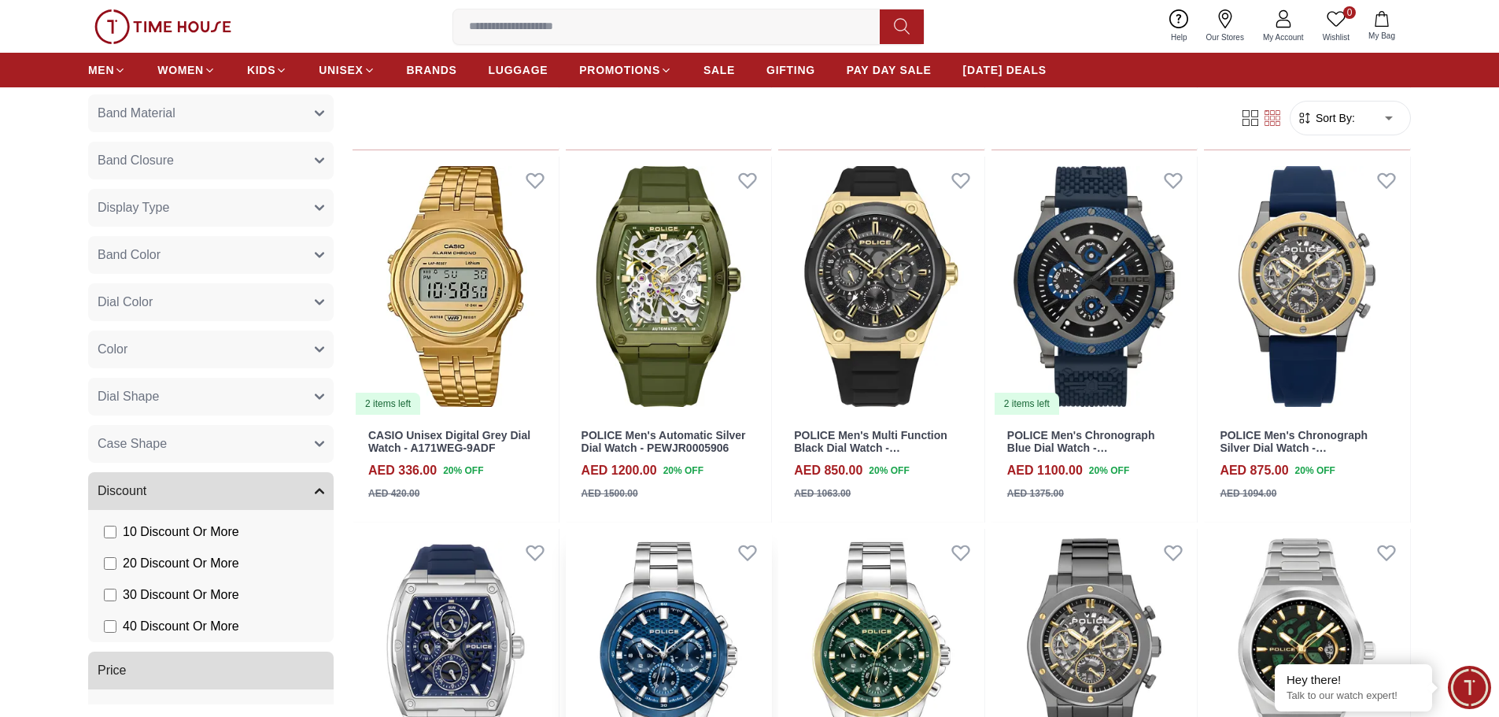
scroll to position [2360, 0]
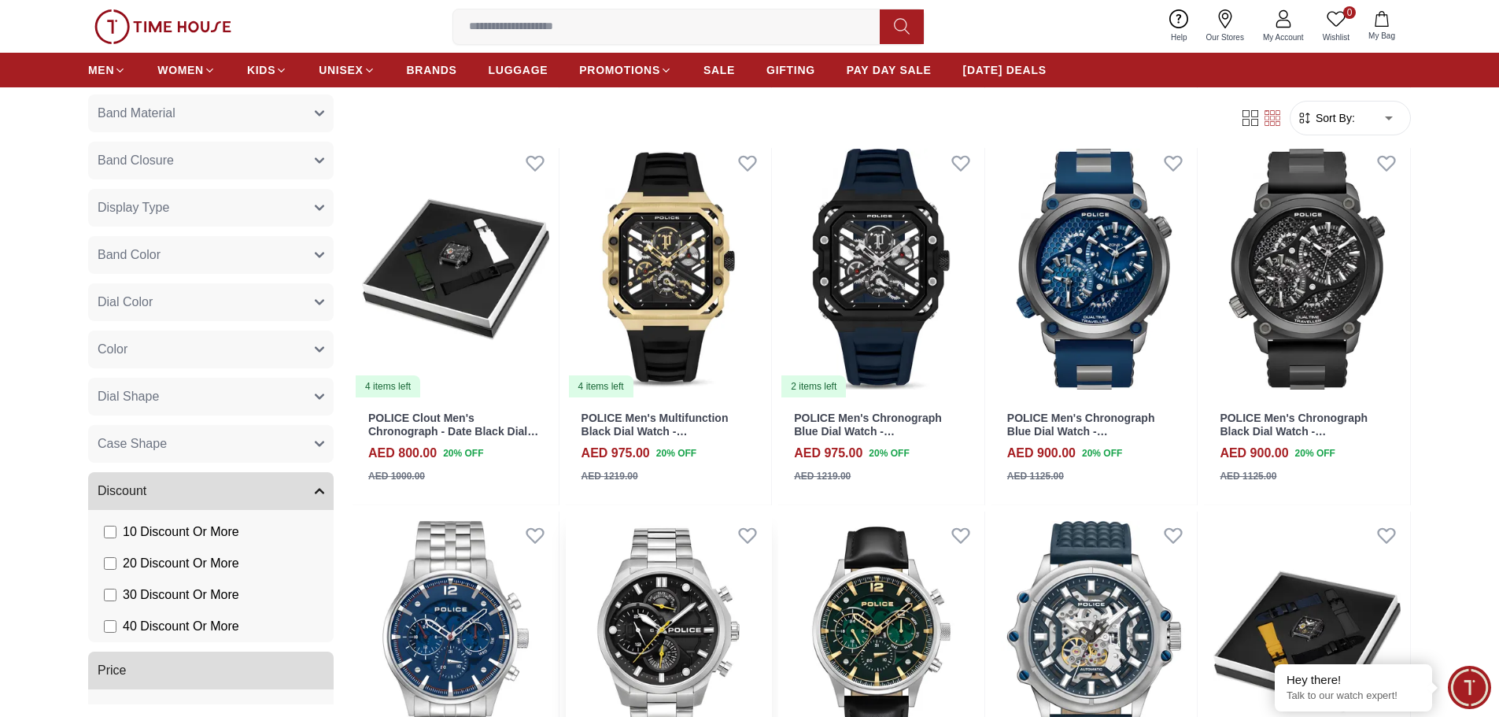
scroll to position [3855, 0]
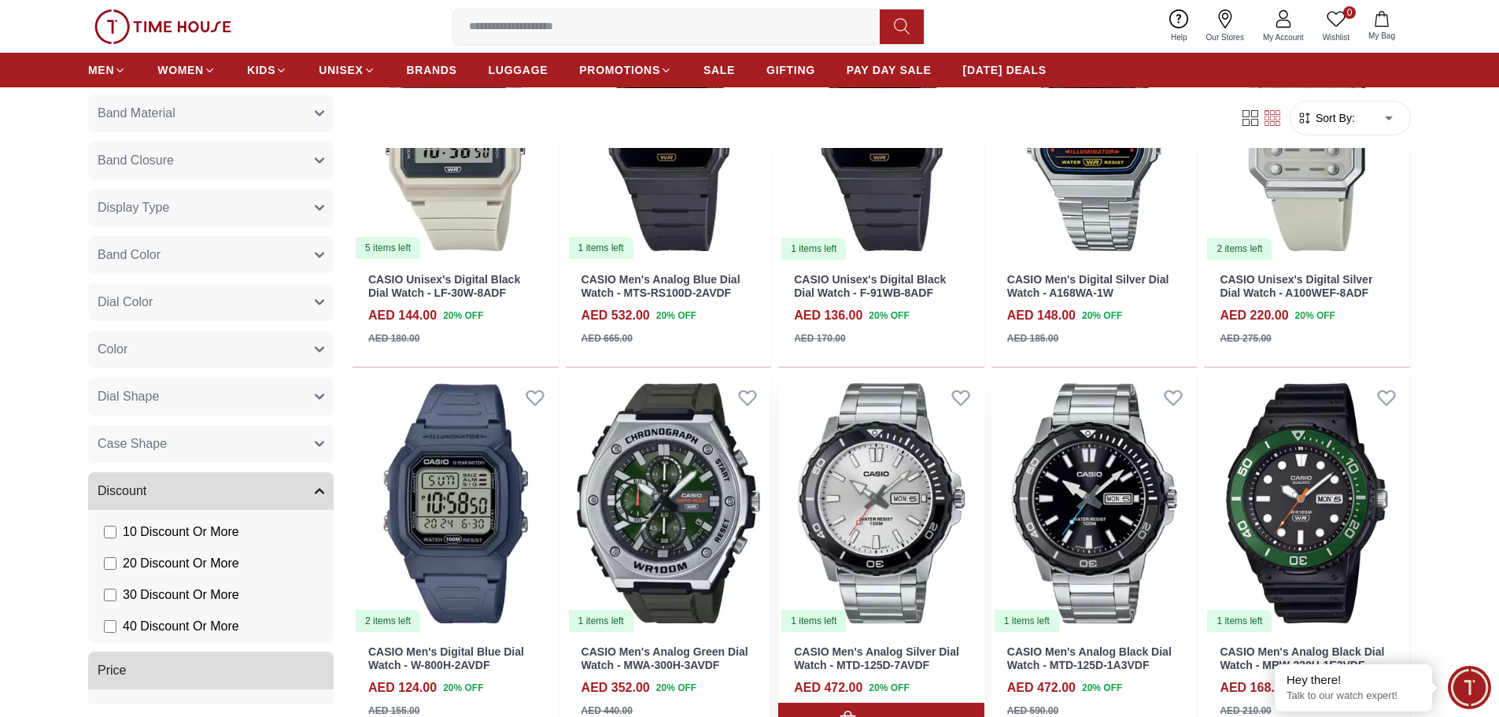
scroll to position [5585, 0]
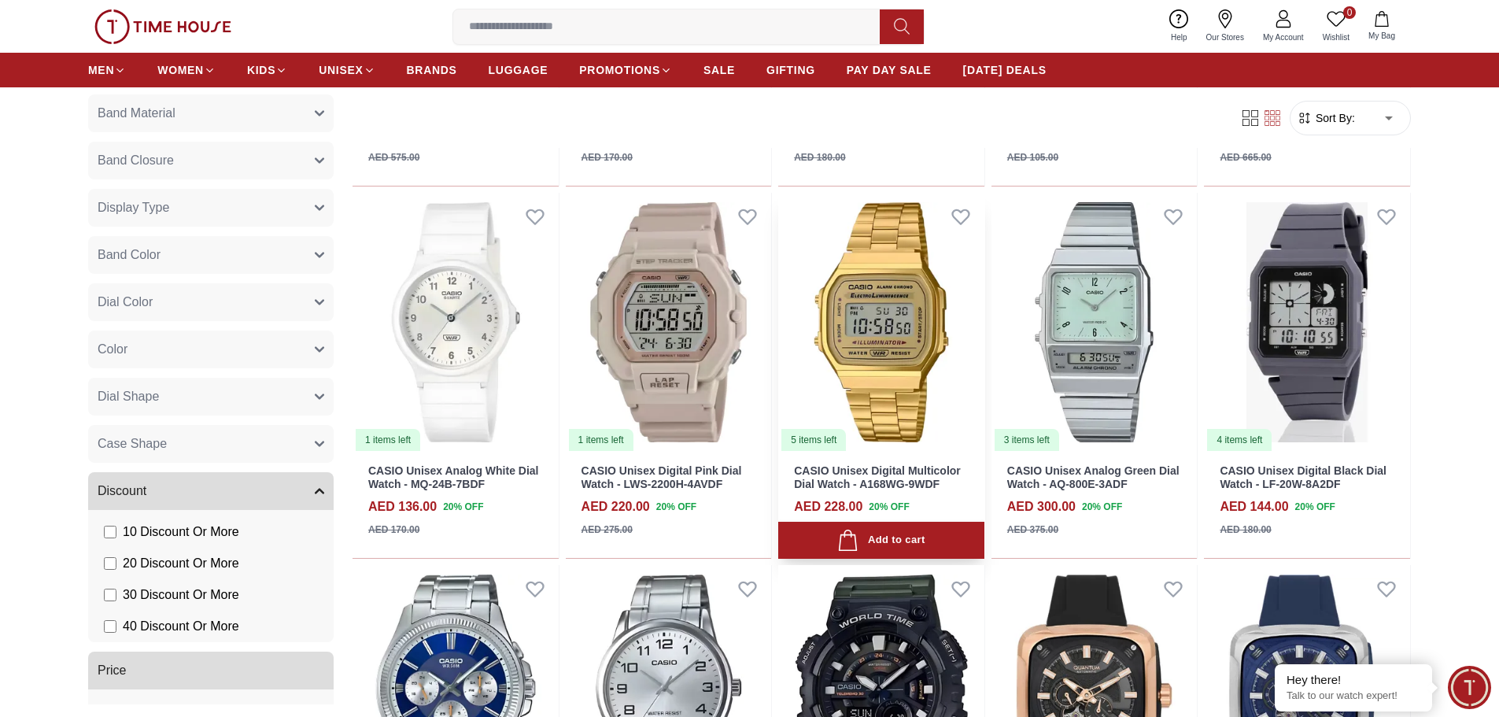
scroll to position [6923, 0]
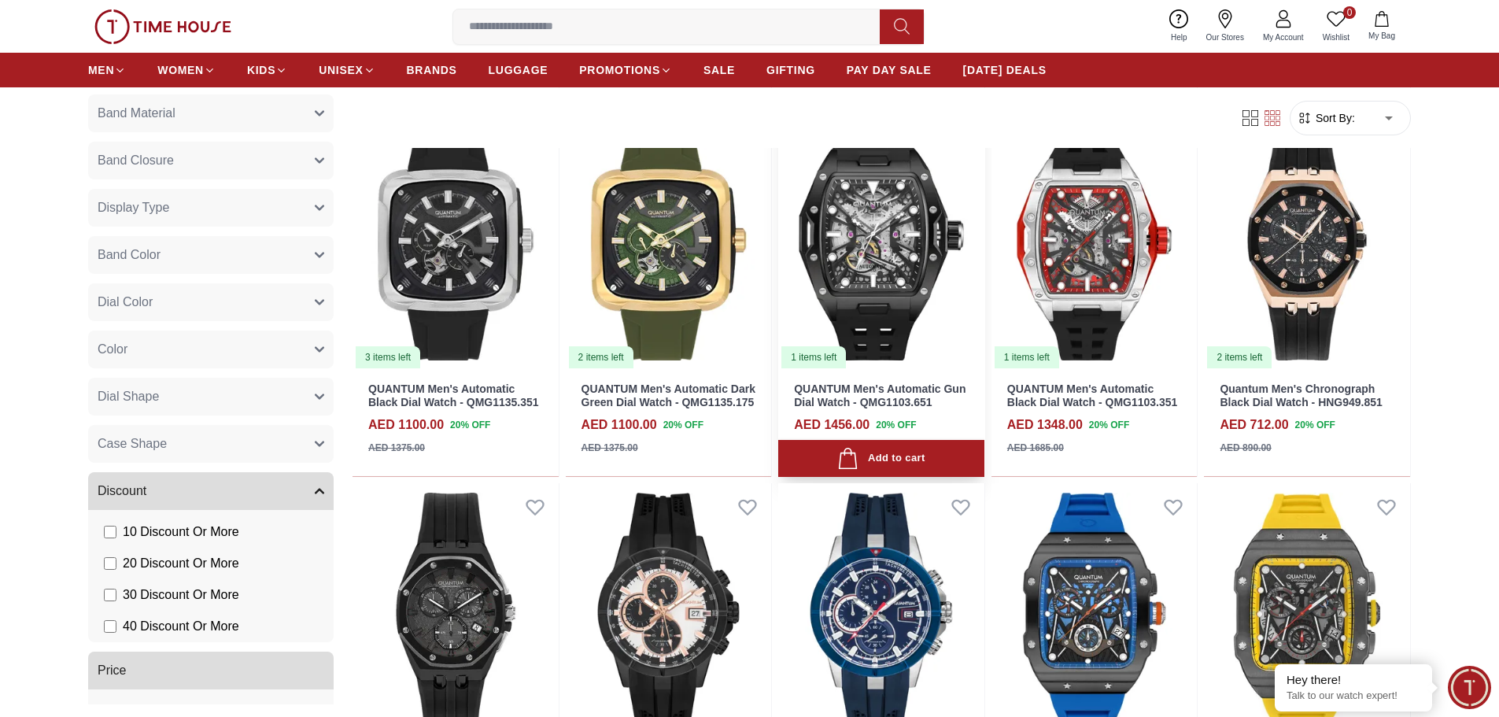
scroll to position [7867, 0]
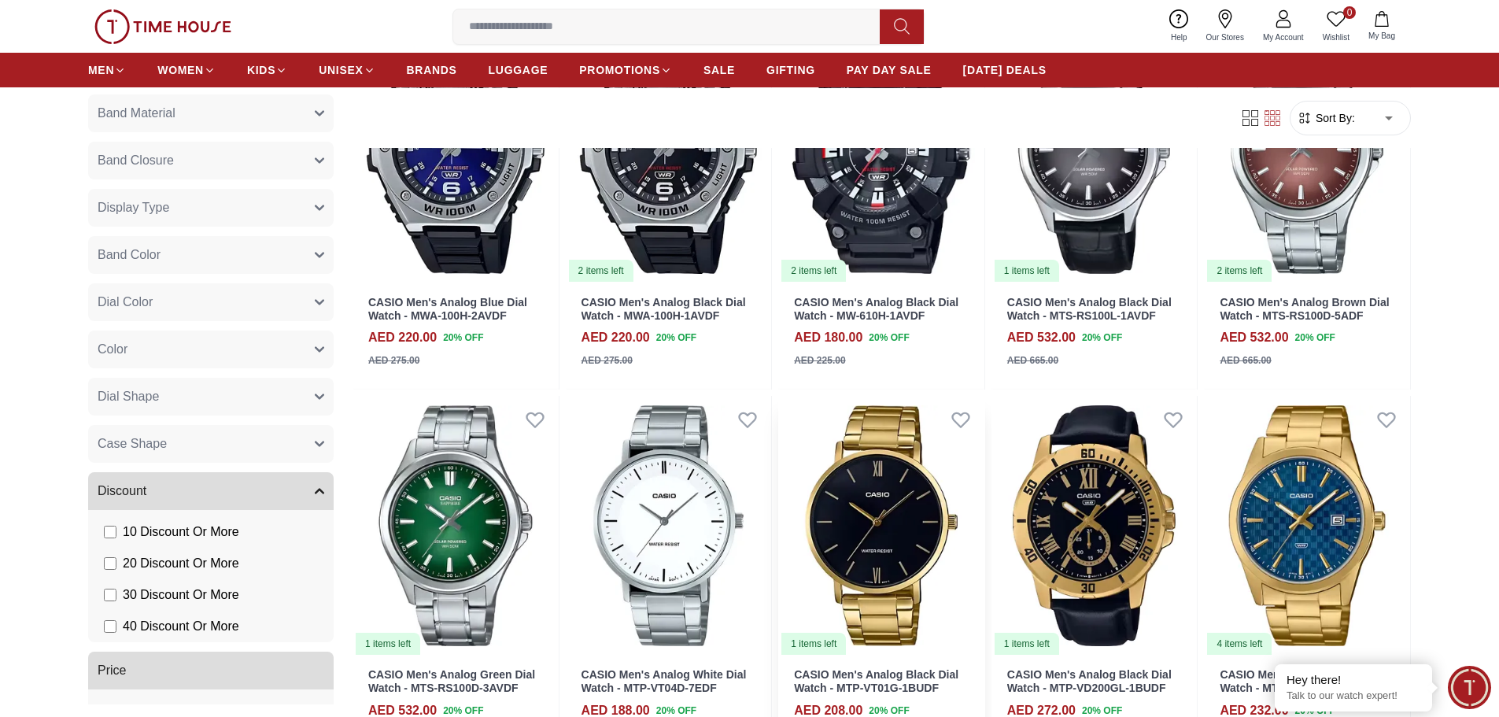
scroll to position [9941, 0]
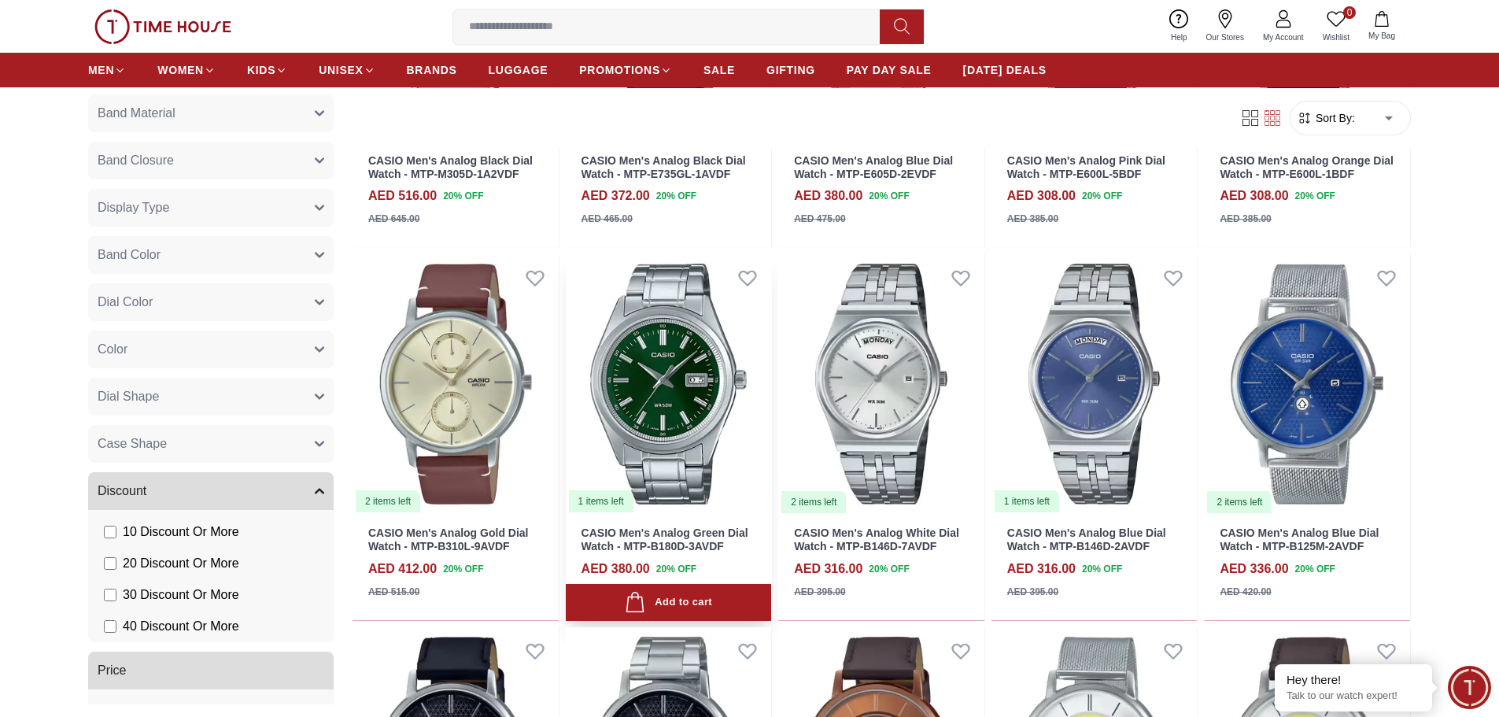
scroll to position [11494, 0]
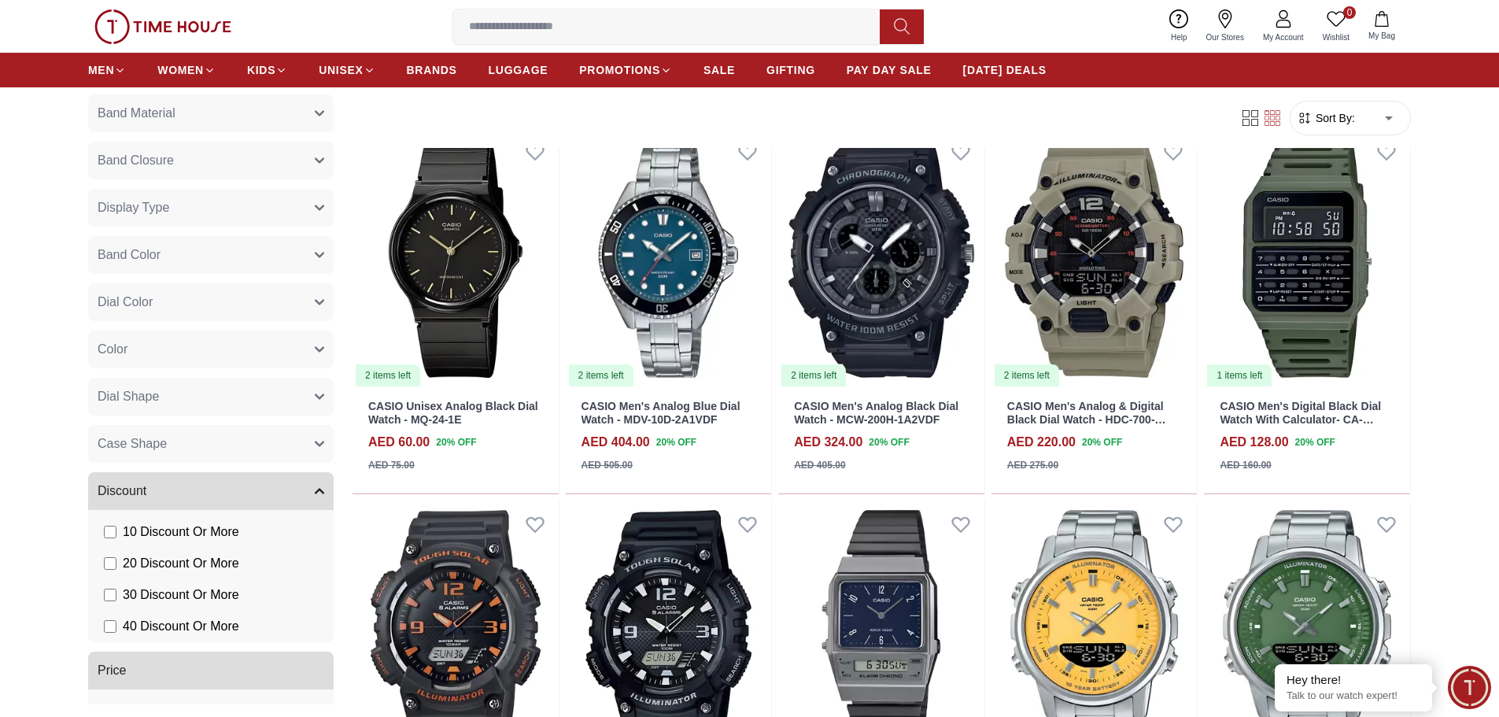
scroll to position [12972, 0]
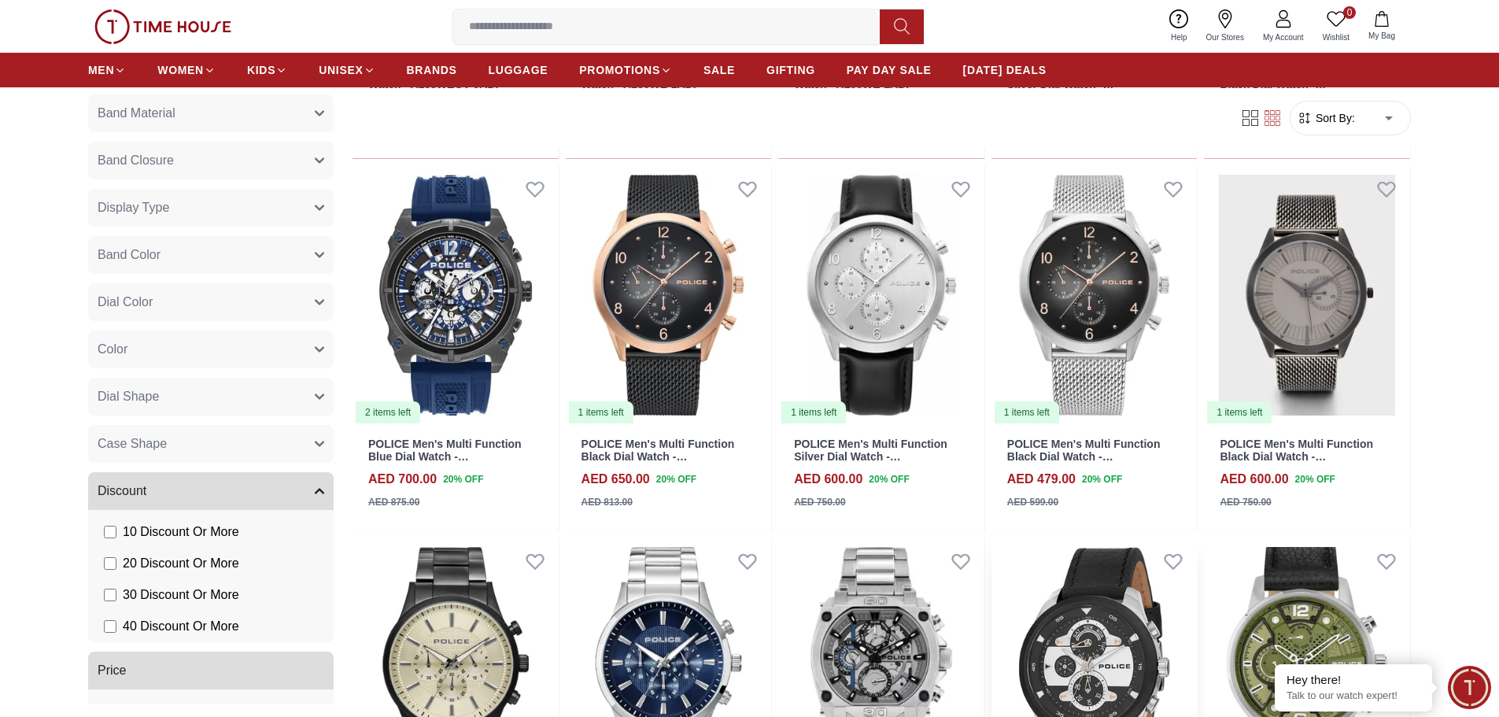
scroll to position [14354, 0]
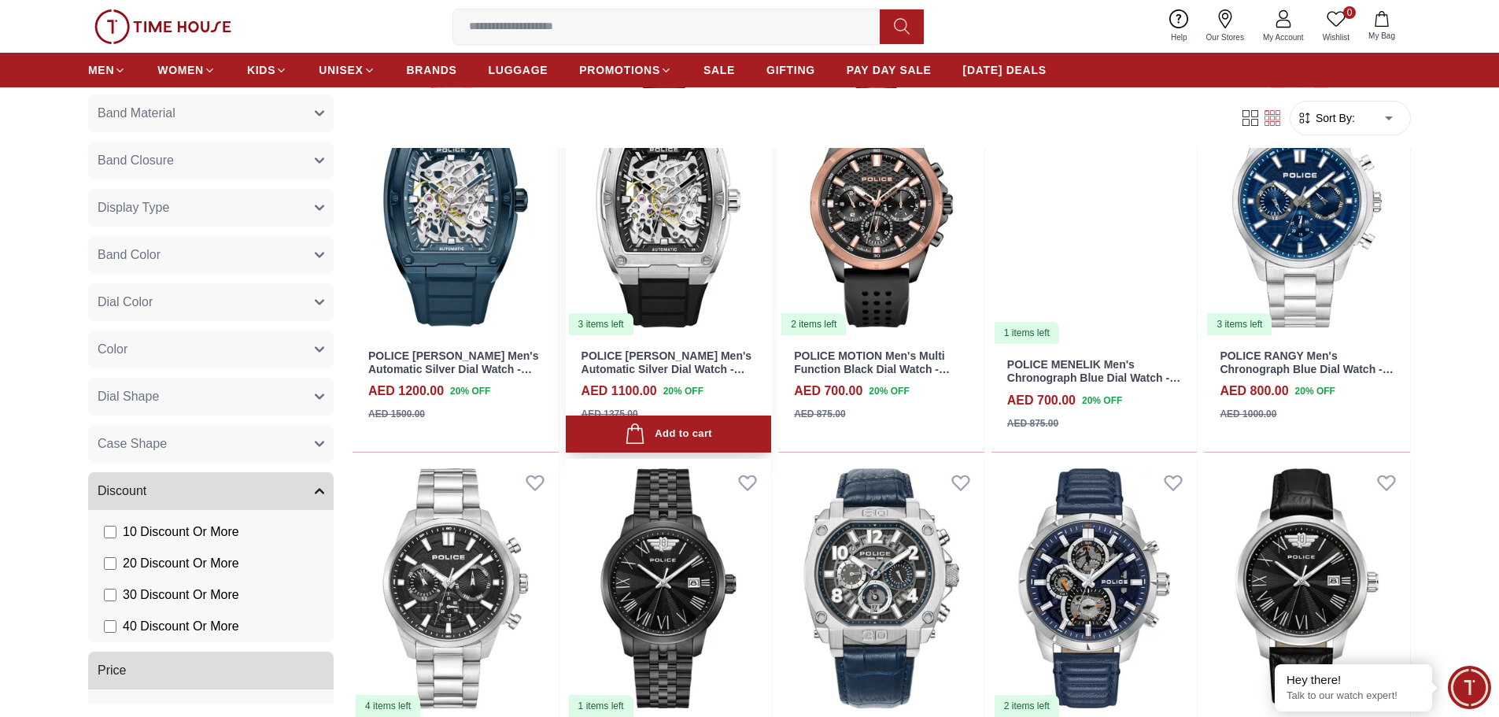
scroll to position [15891, 0]
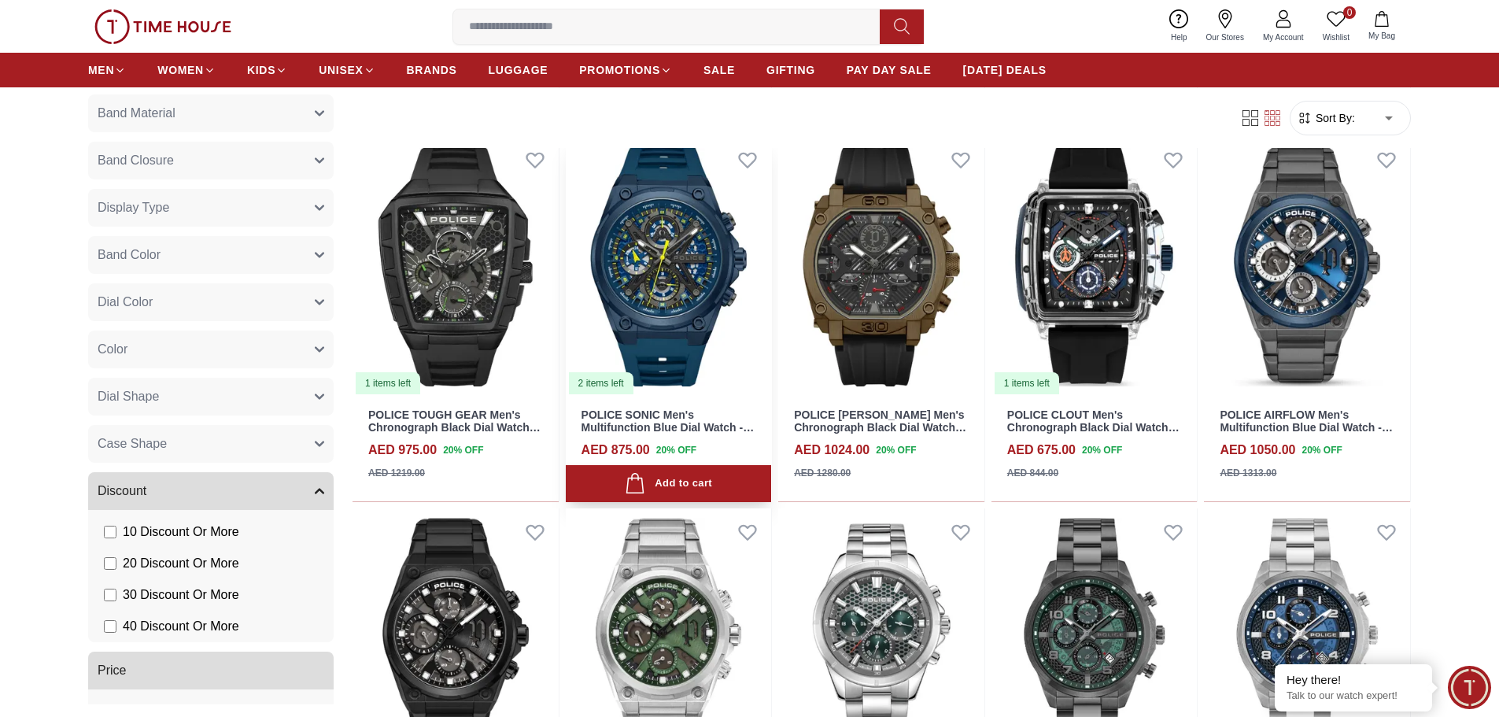
scroll to position [16520, 0]
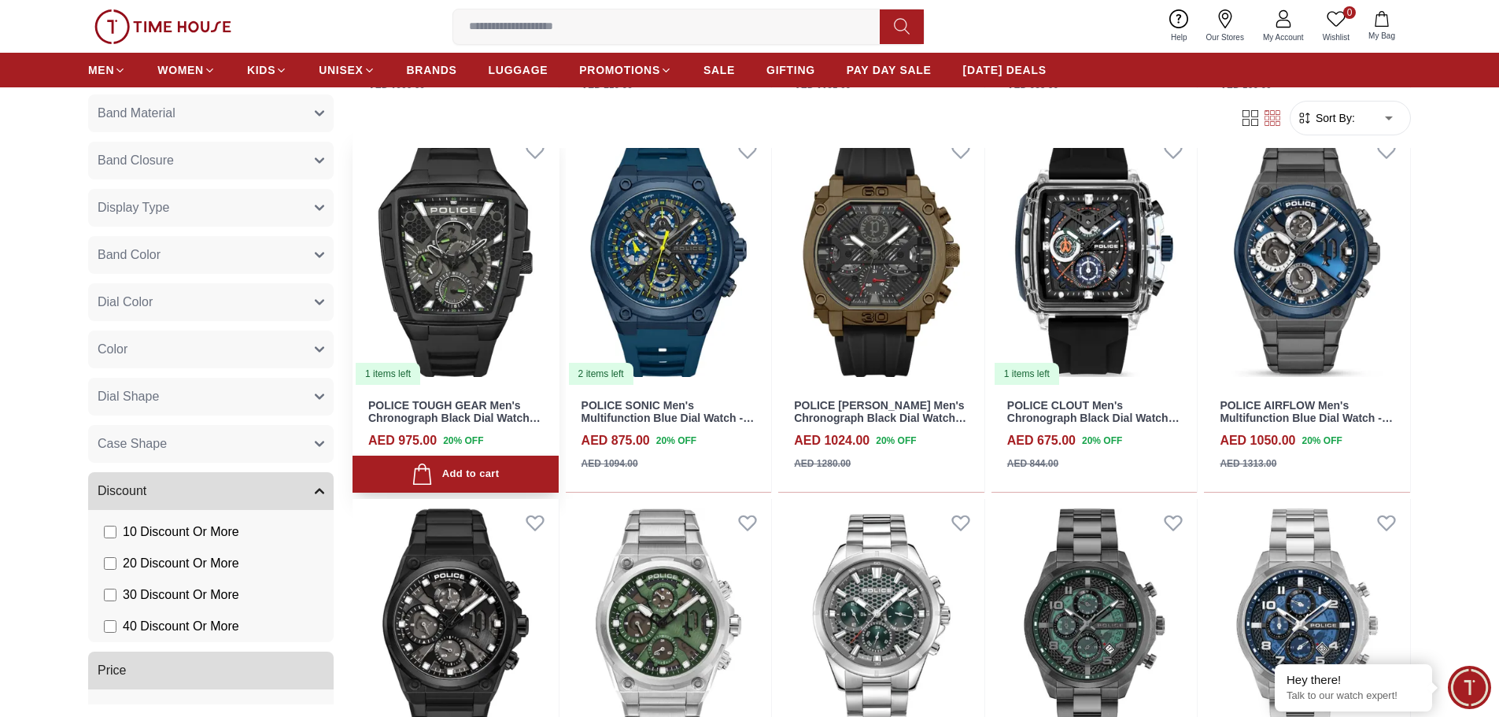
click at [478, 219] on img at bounding box center [455, 257] width 206 height 260
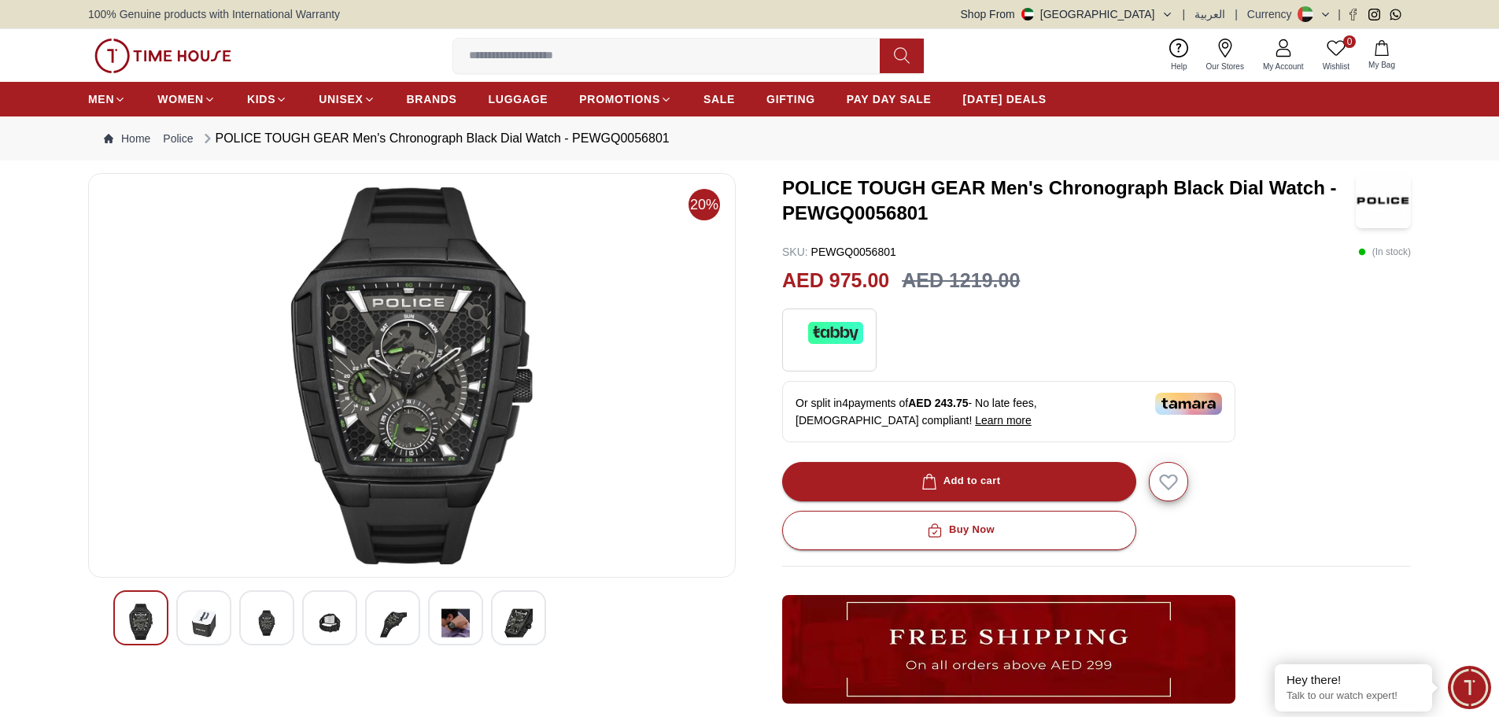
click at [221, 608] on div at bounding box center [203, 617] width 55 height 55
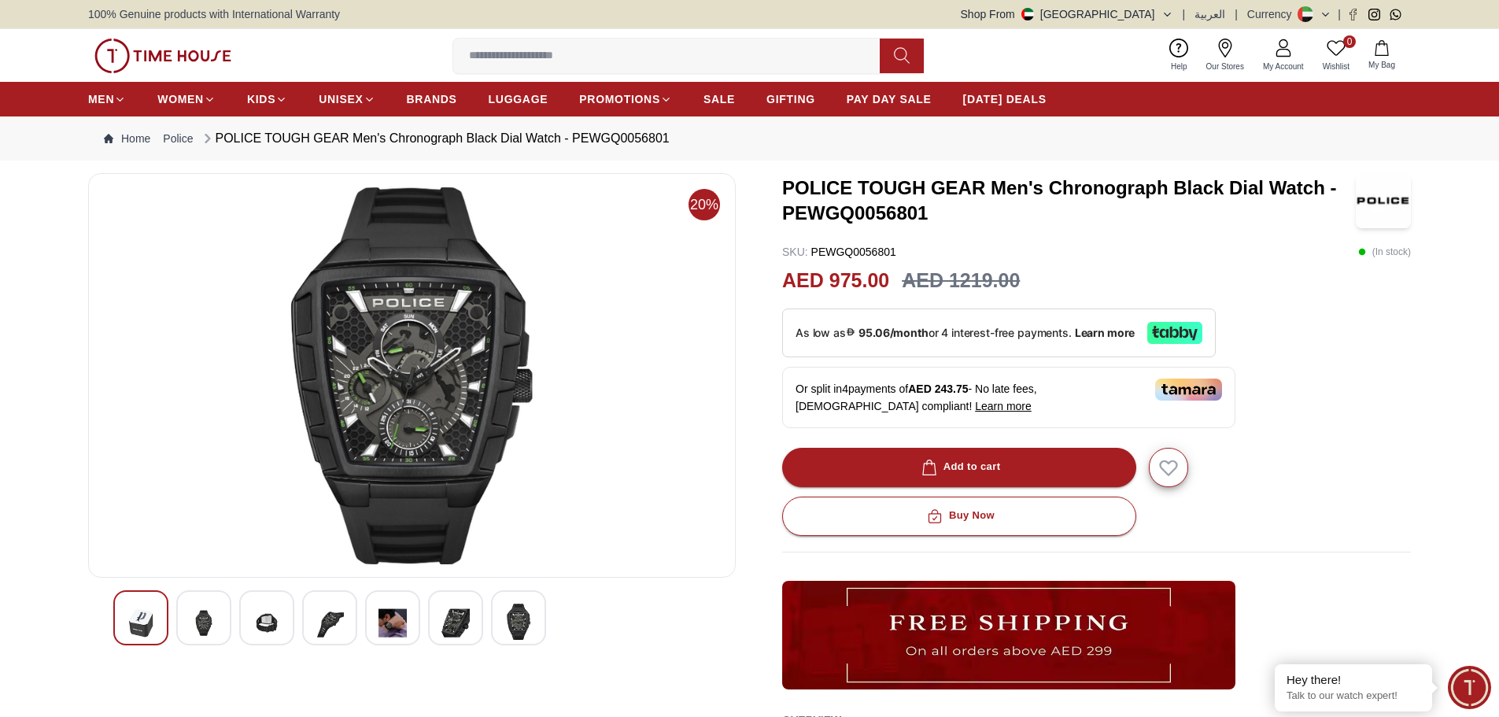
click at [256, 618] on img at bounding box center [267, 622] width 28 height 39
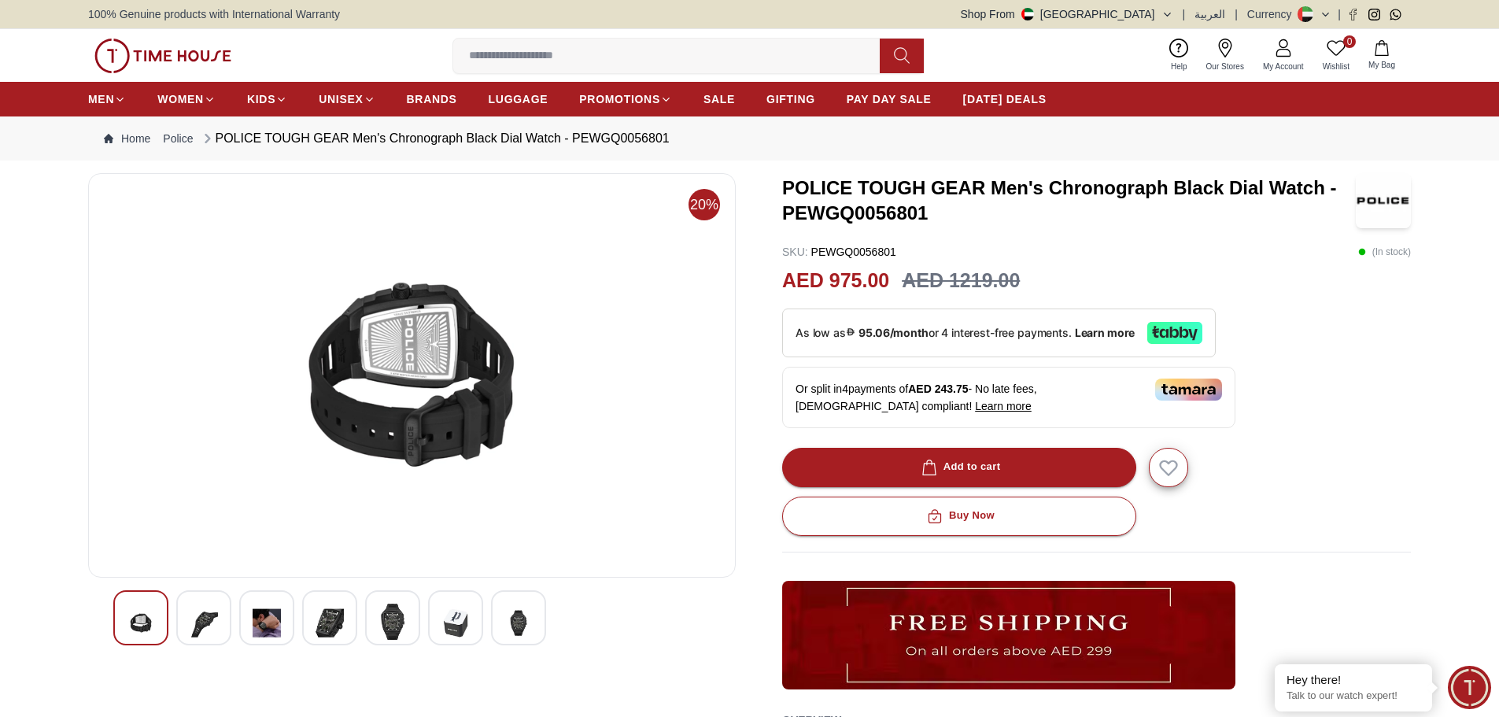
click at [301, 620] on div at bounding box center [411, 617] width 597 height 55
click at [389, 628] on img at bounding box center [392, 621] width 28 height 36
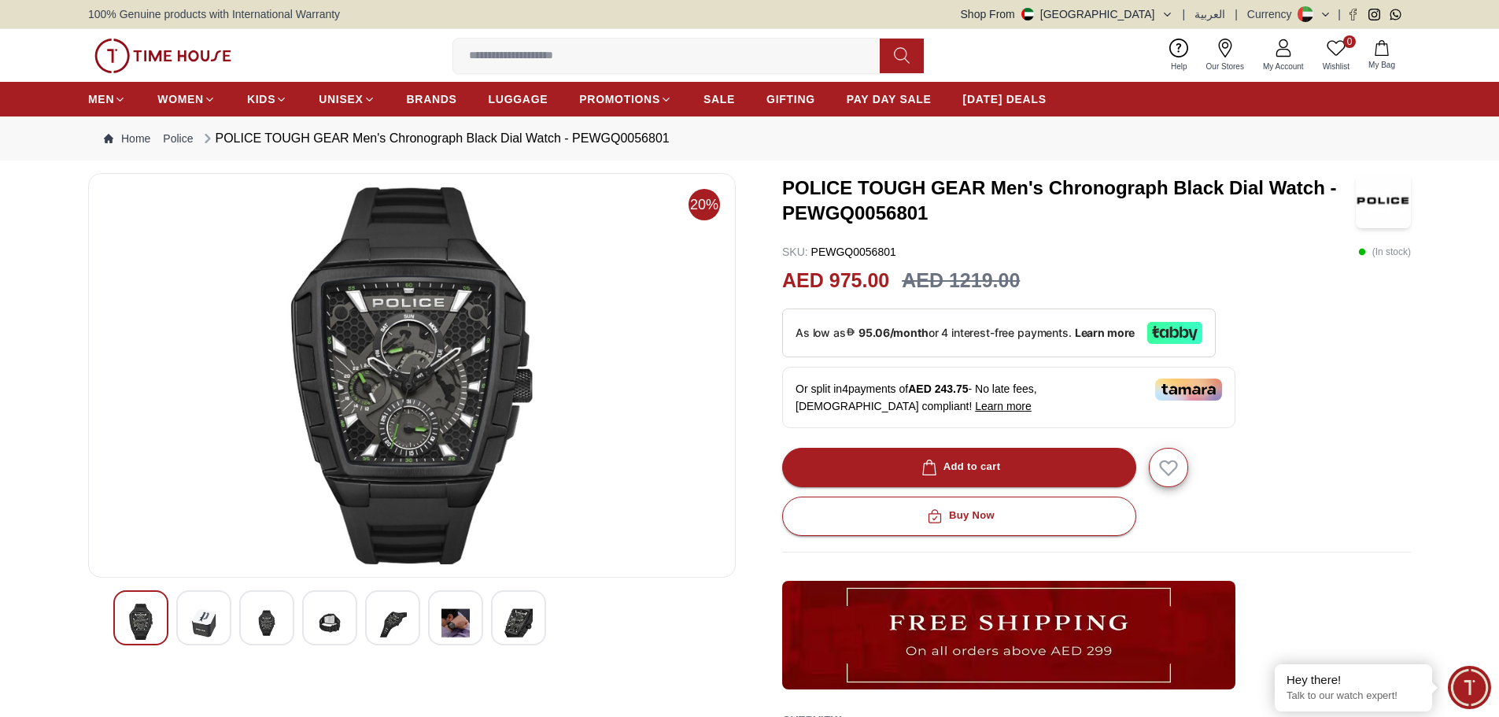
click at [458, 625] on img at bounding box center [455, 622] width 28 height 39
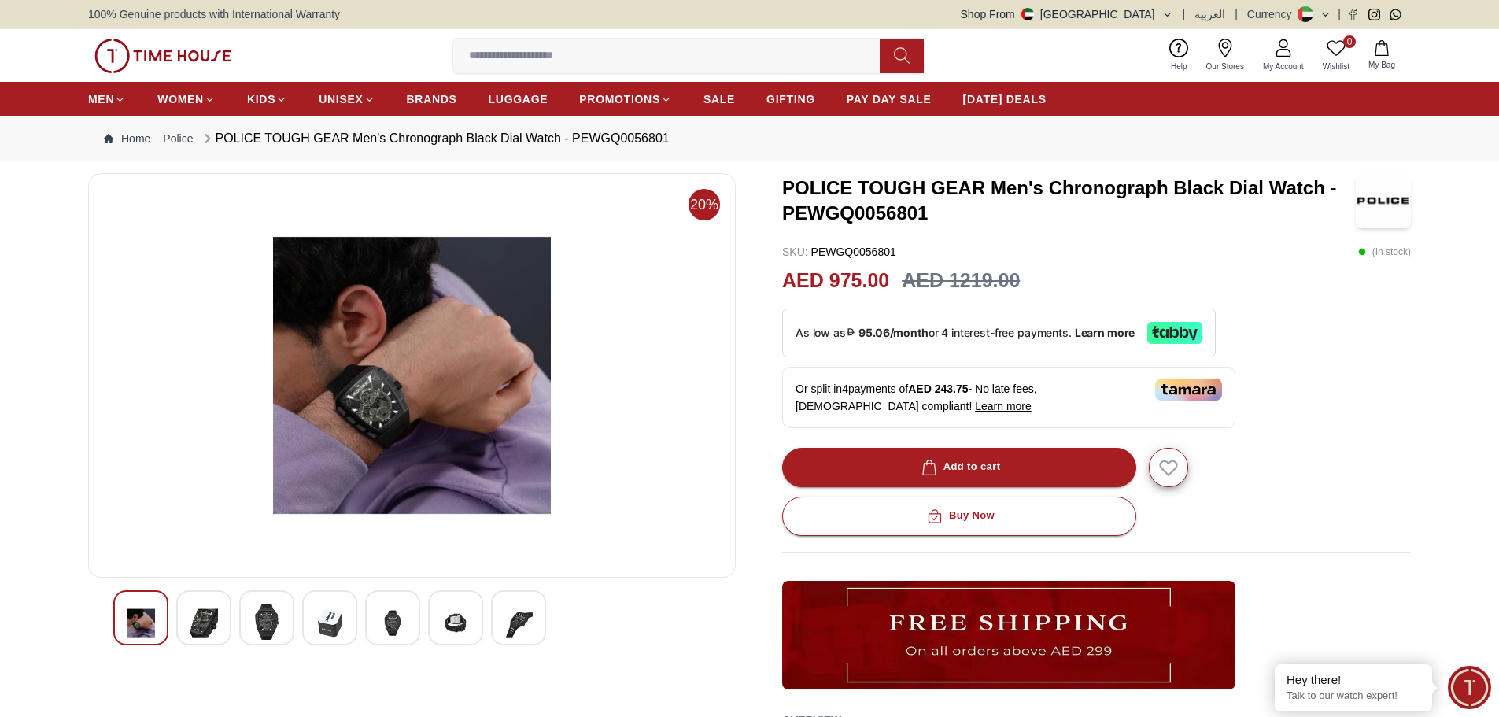
click at [517, 623] on img at bounding box center [518, 622] width 28 height 39
